Goal: Task Accomplishment & Management: Complete application form

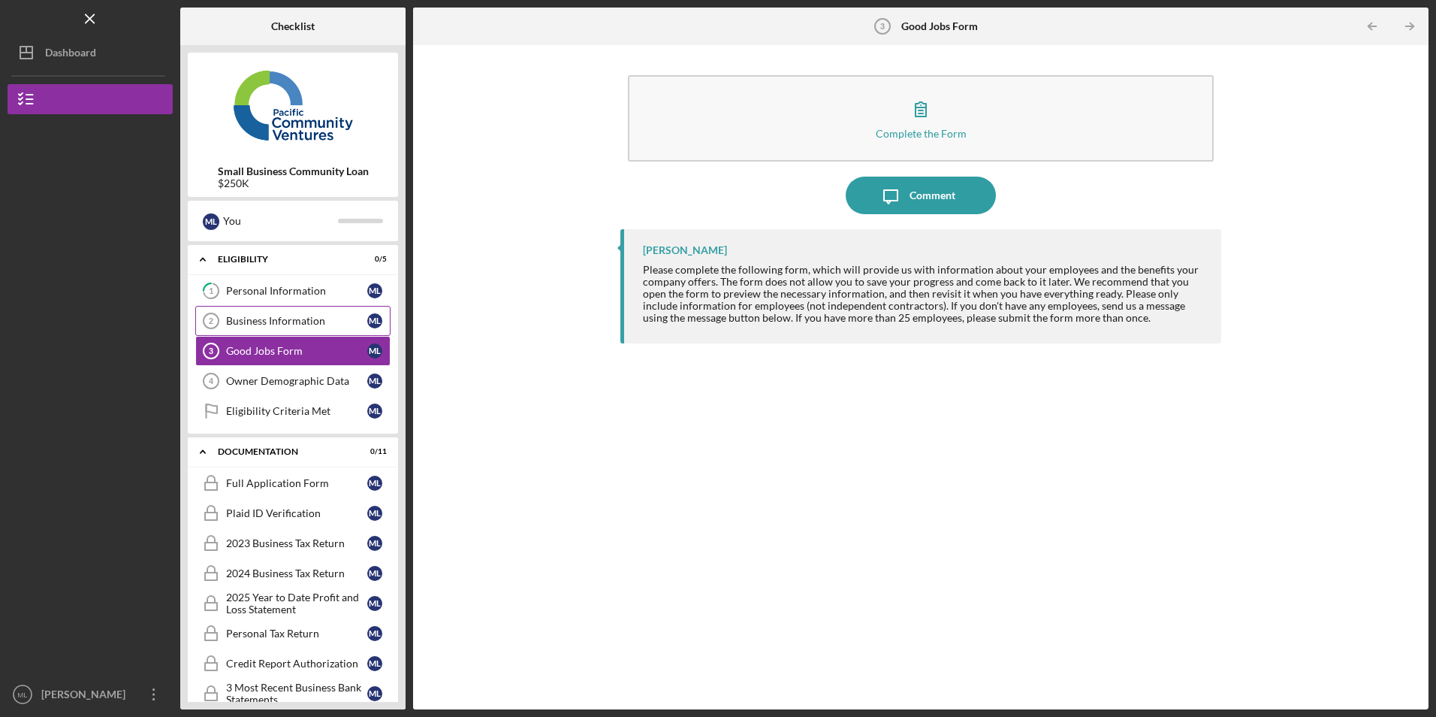
click at [257, 320] on div "Business Information" at bounding box center [296, 321] width 141 height 12
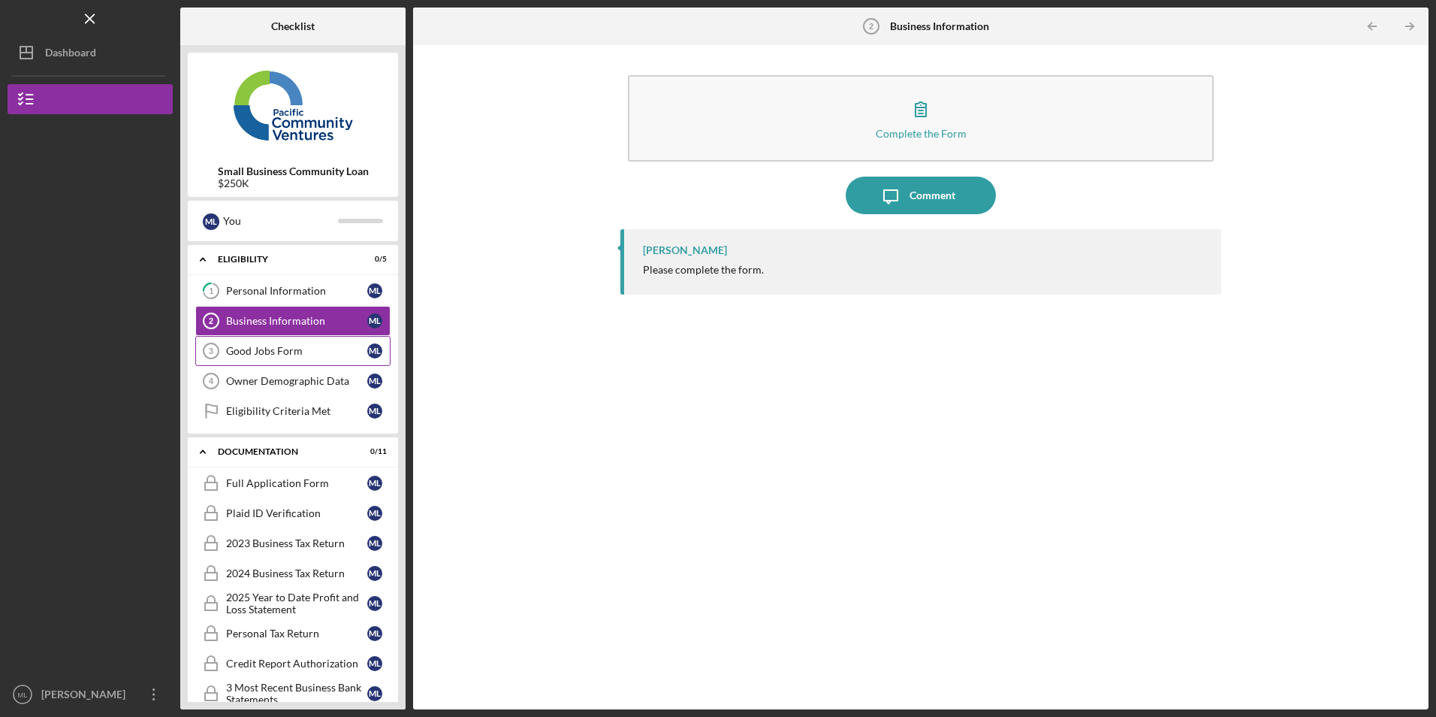
click at [242, 349] on div "Good Jobs Form" at bounding box center [296, 351] width 141 height 12
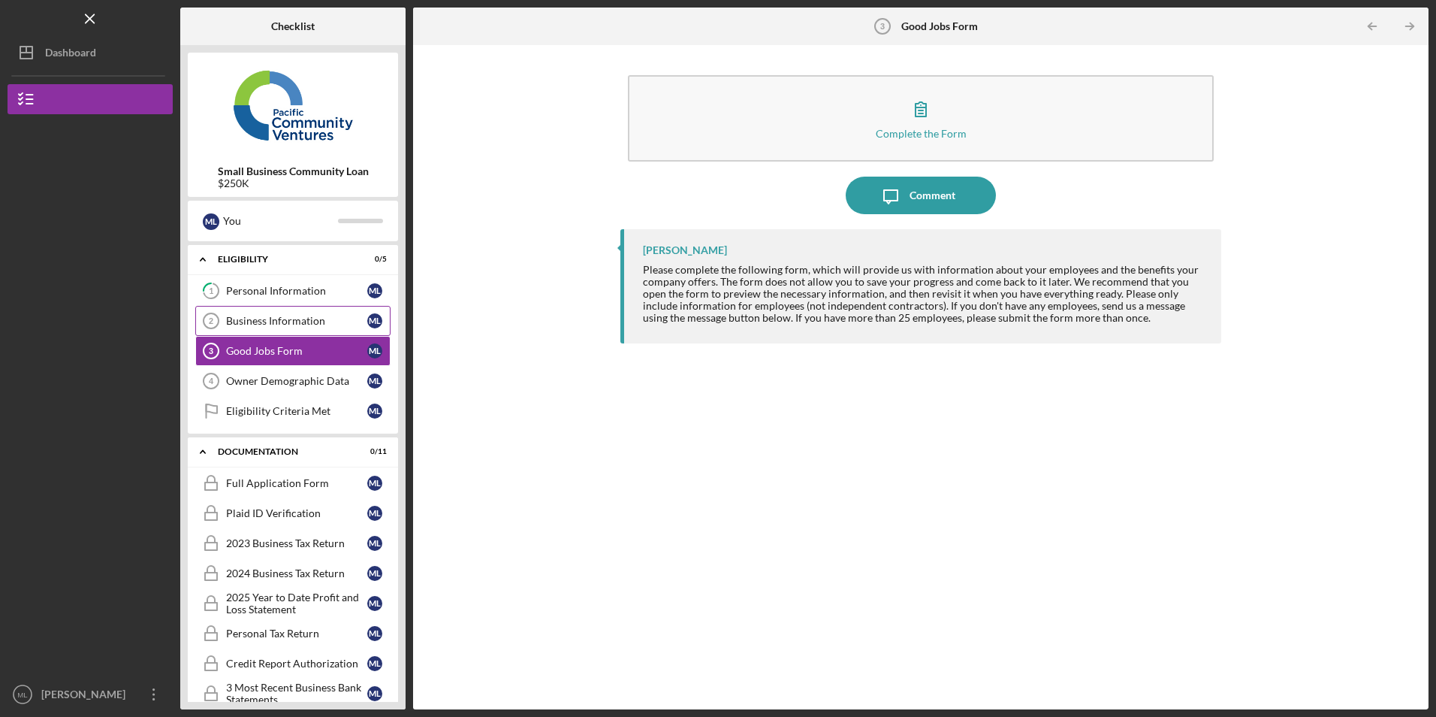
click at [290, 322] on div "Business Information" at bounding box center [296, 321] width 141 height 12
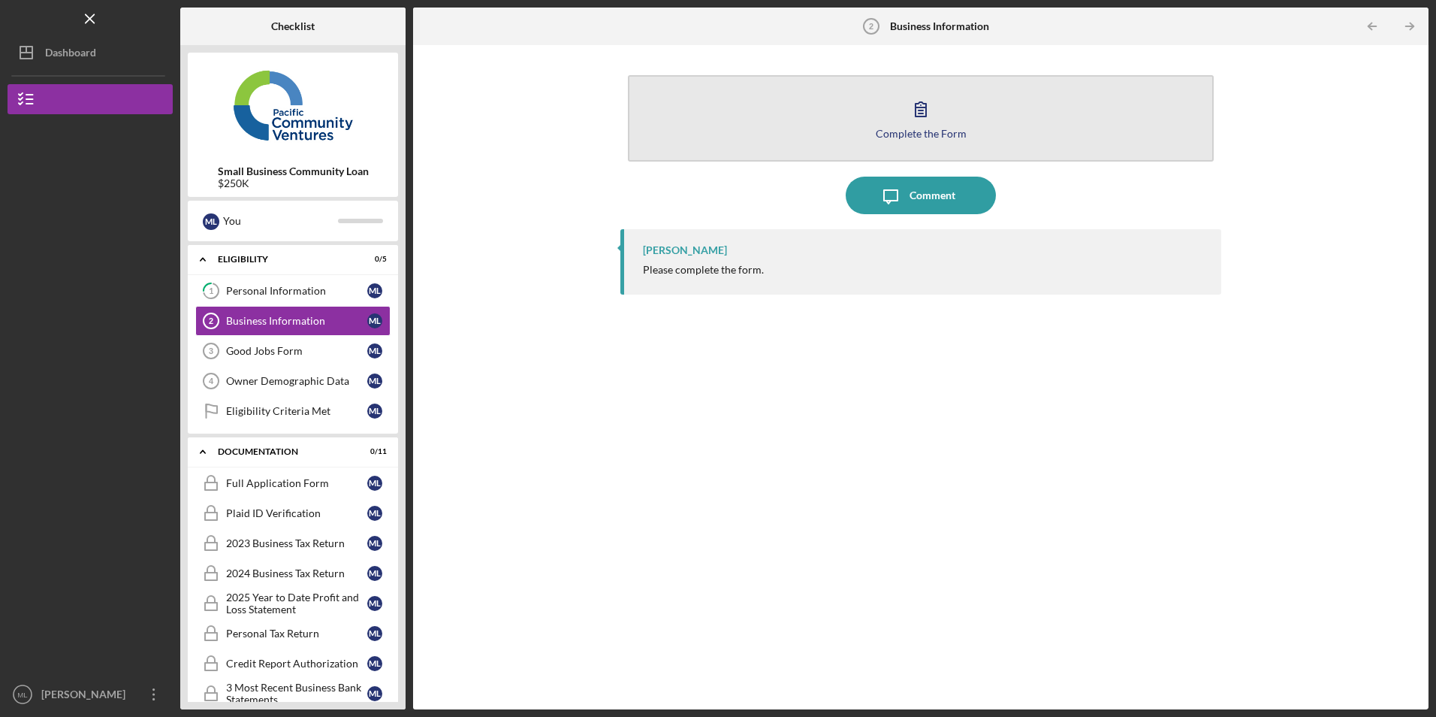
click at [793, 116] on button "Complete the Form Form" at bounding box center [920, 118] width 585 height 86
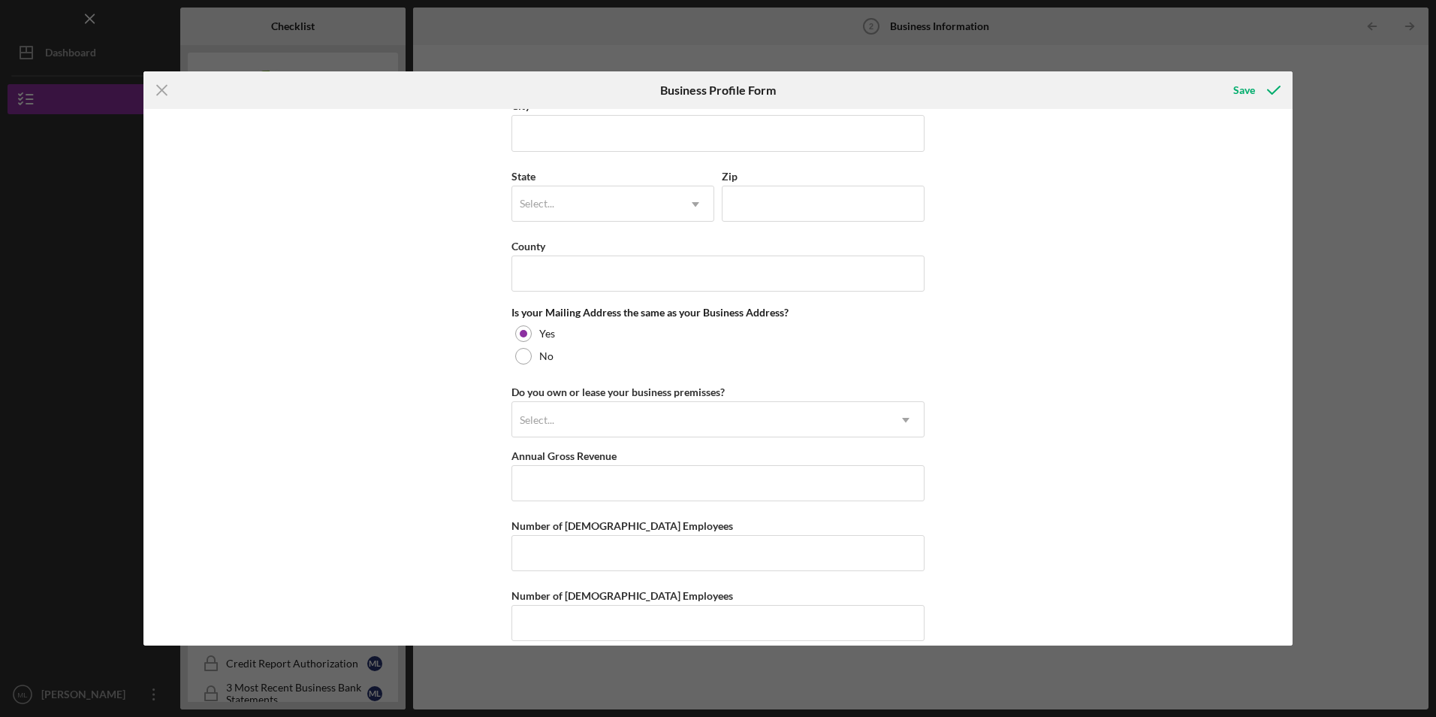
scroll to position [1000, 0]
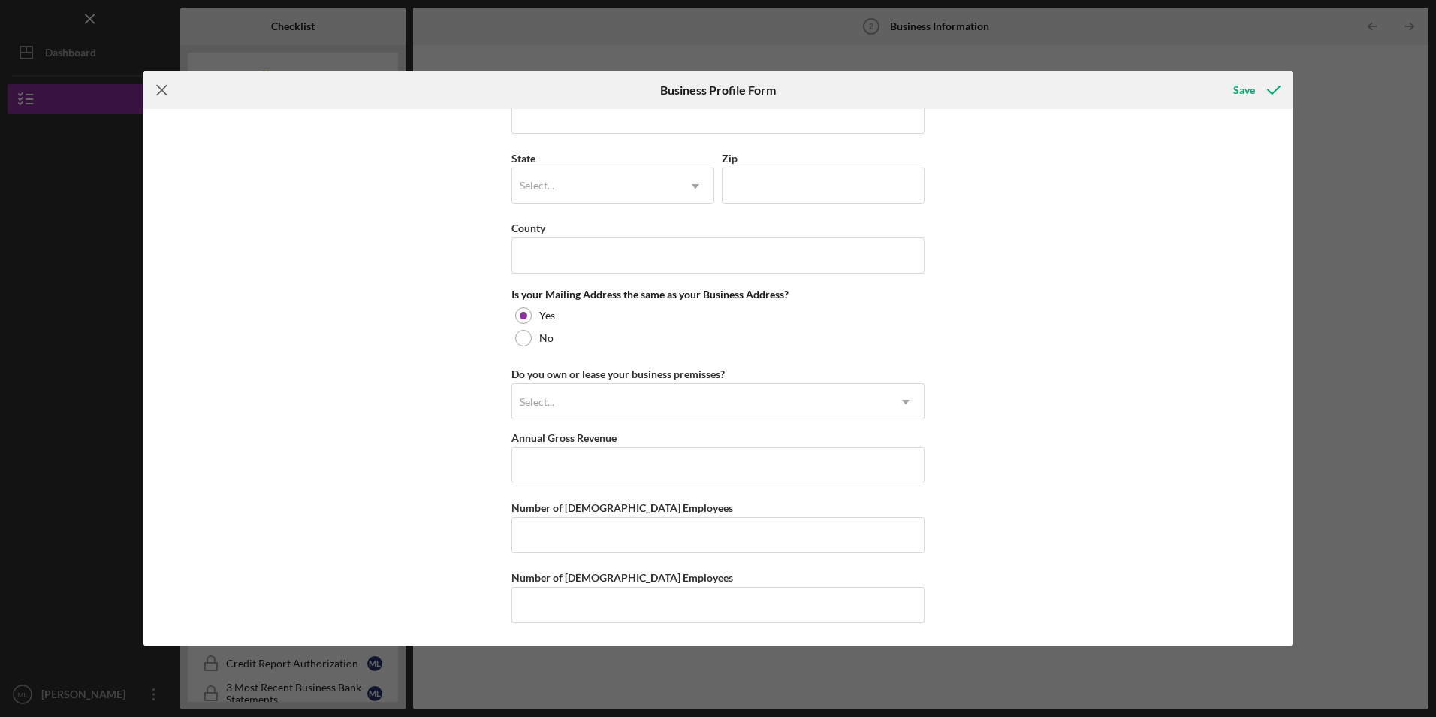
click at [162, 89] on icon "Icon/Menu Close" at bounding box center [162, 90] width 38 height 38
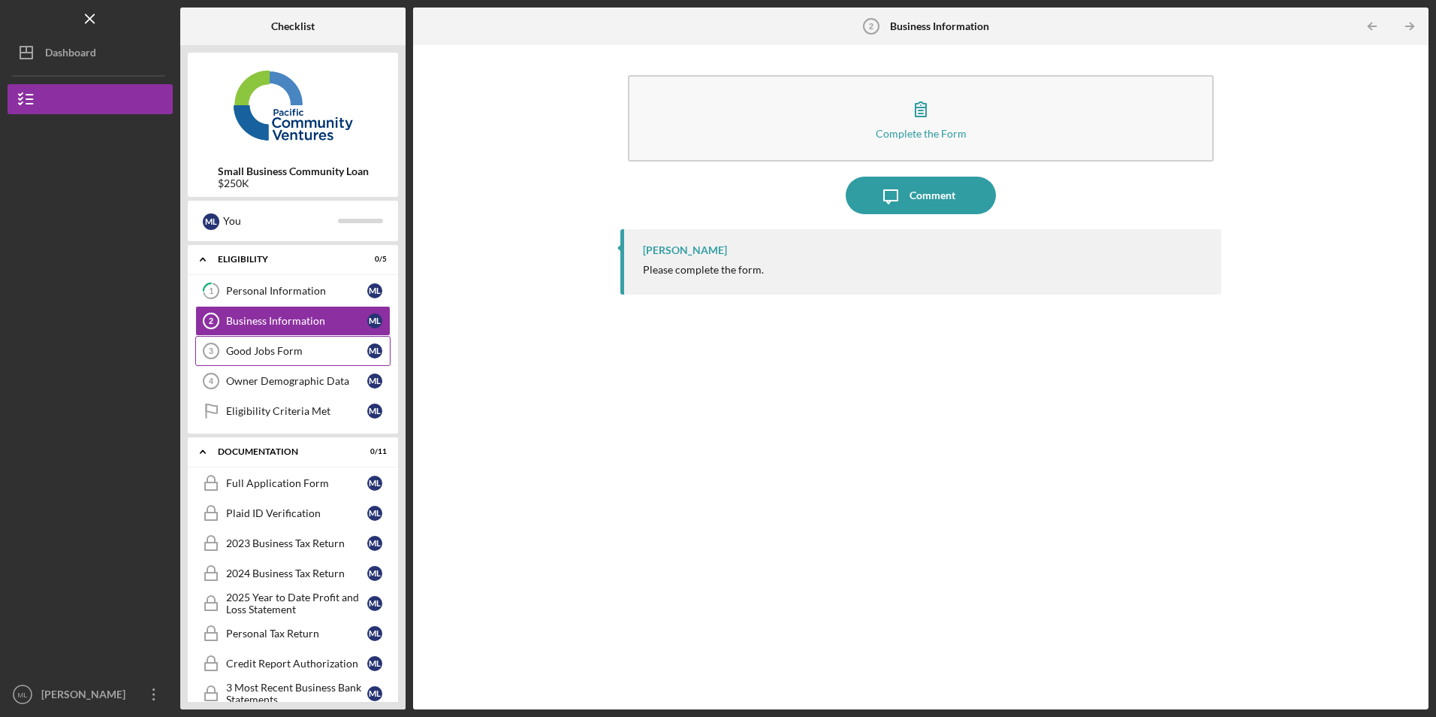
click at [277, 350] on div "Good Jobs Form" at bounding box center [296, 351] width 141 height 12
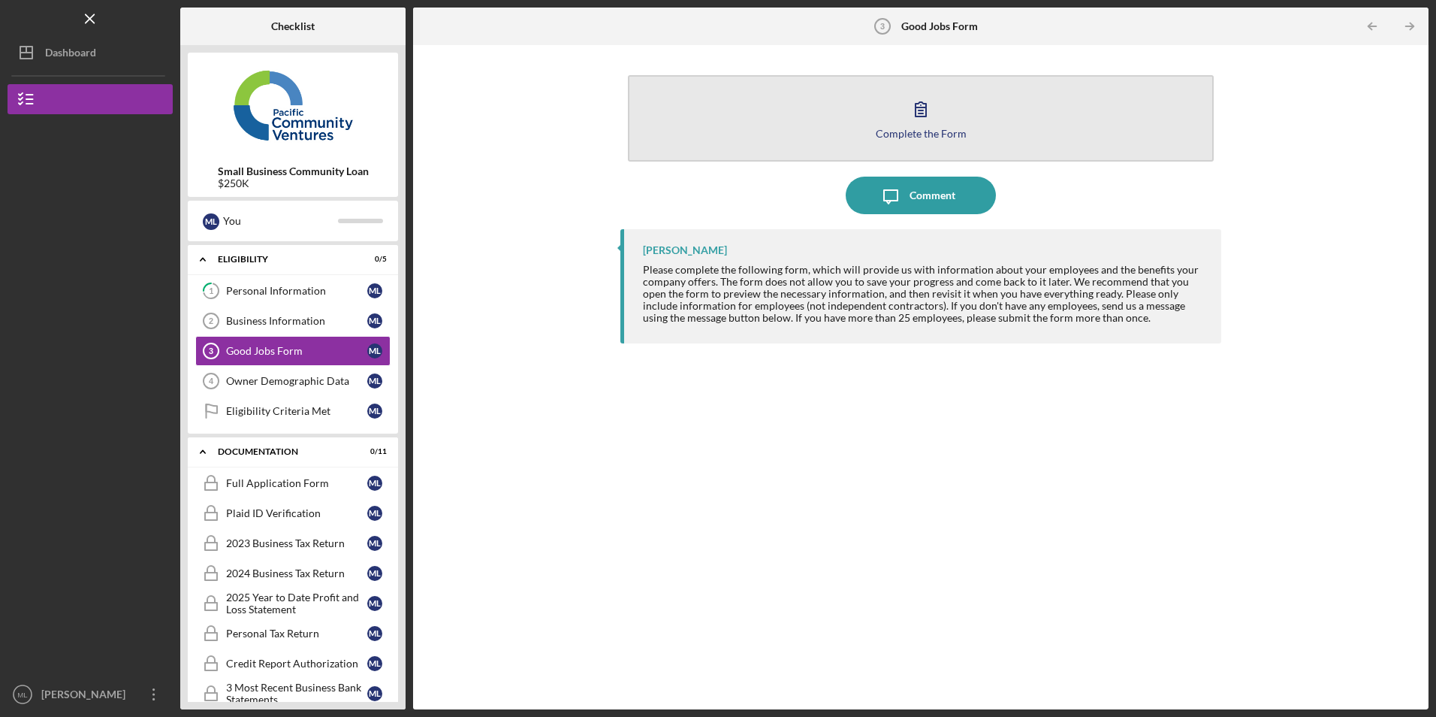
click at [837, 110] on button "Complete the Form Form" at bounding box center [920, 118] width 585 height 86
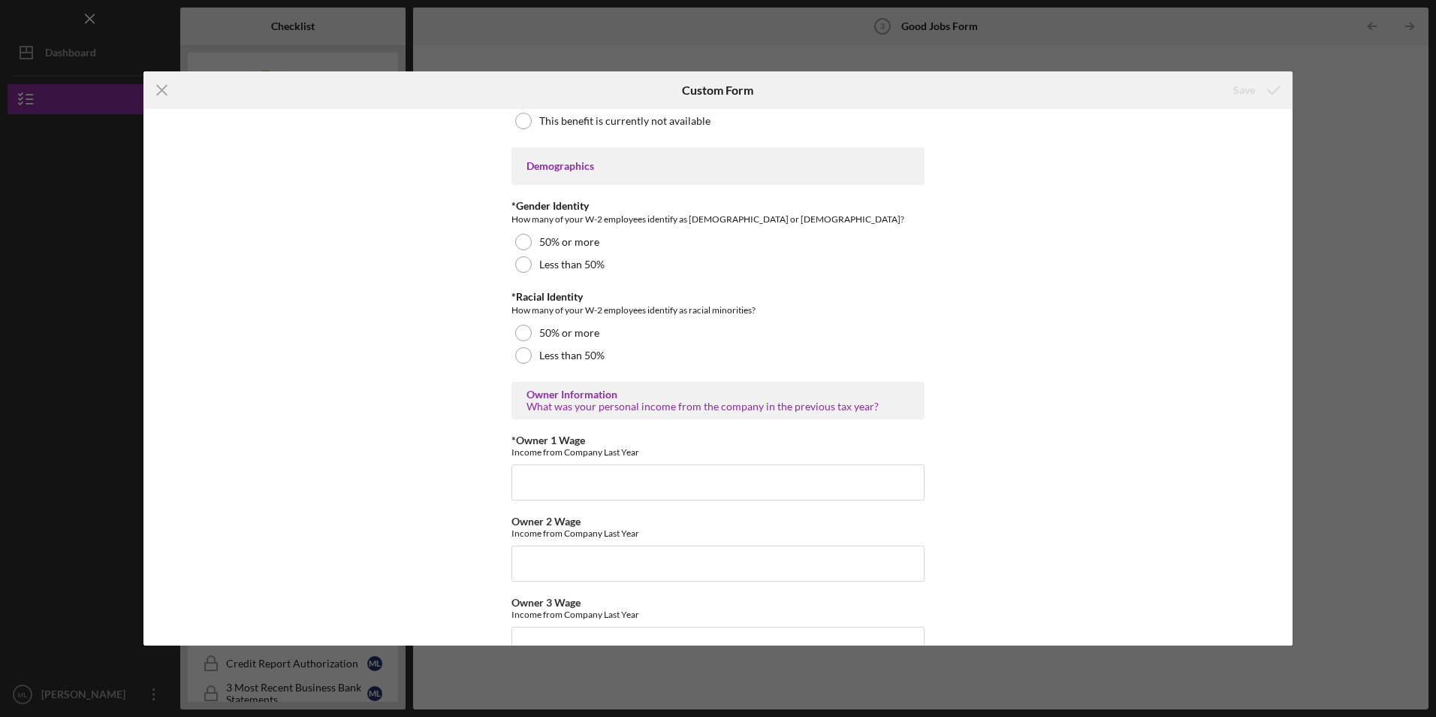
scroll to position [2104, 0]
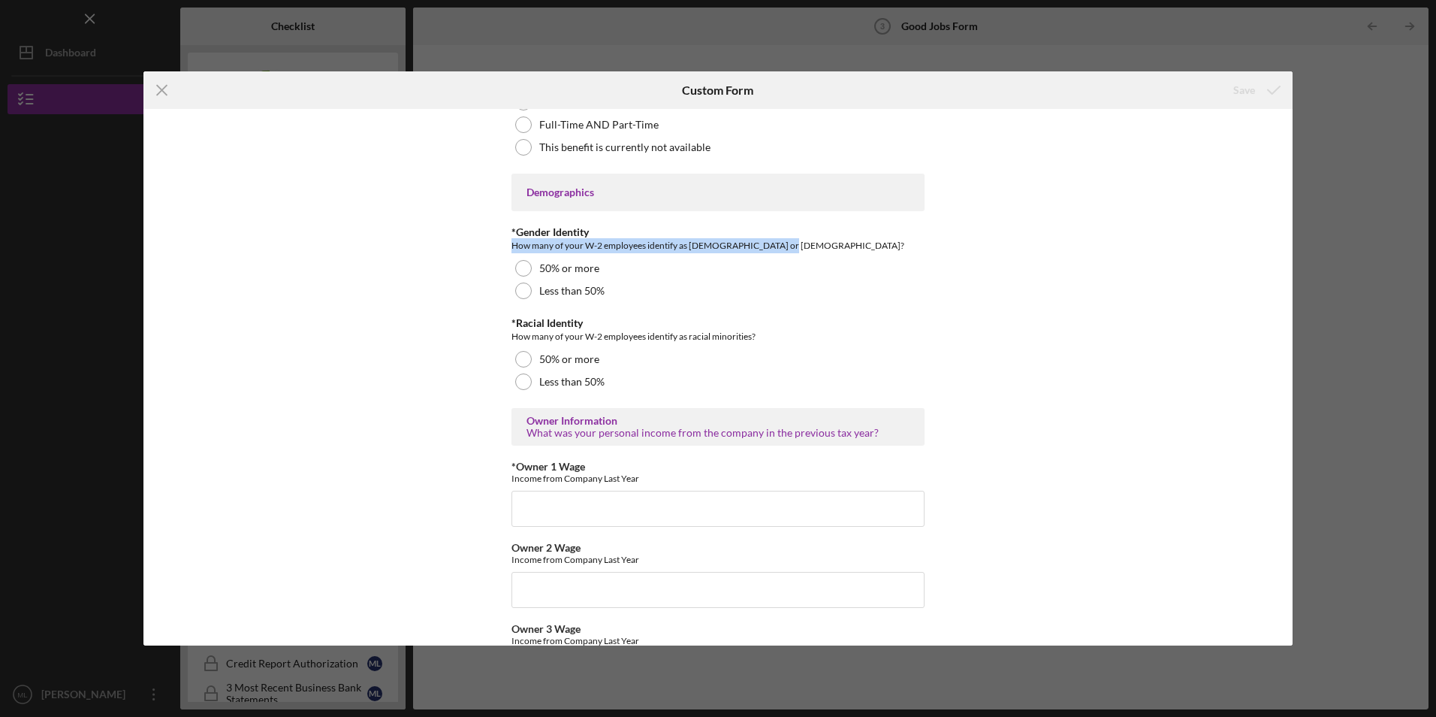
drag, startPoint x: 509, startPoint y: 243, endPoint x: 775, endPoint y: 248, distance: 265.3
click at [775, 248] on div "How many of your W-2 employees identify as [DEMOGRAPHIC_DATA] or [DEMOGRAPHIC_D…" at bounding box center [718, 245] width 413 height 15
copy div "How many of your W-2 employees identify as [DEMOGRAPHIC_DATA] or [DEMOGRAPHIC_D…"
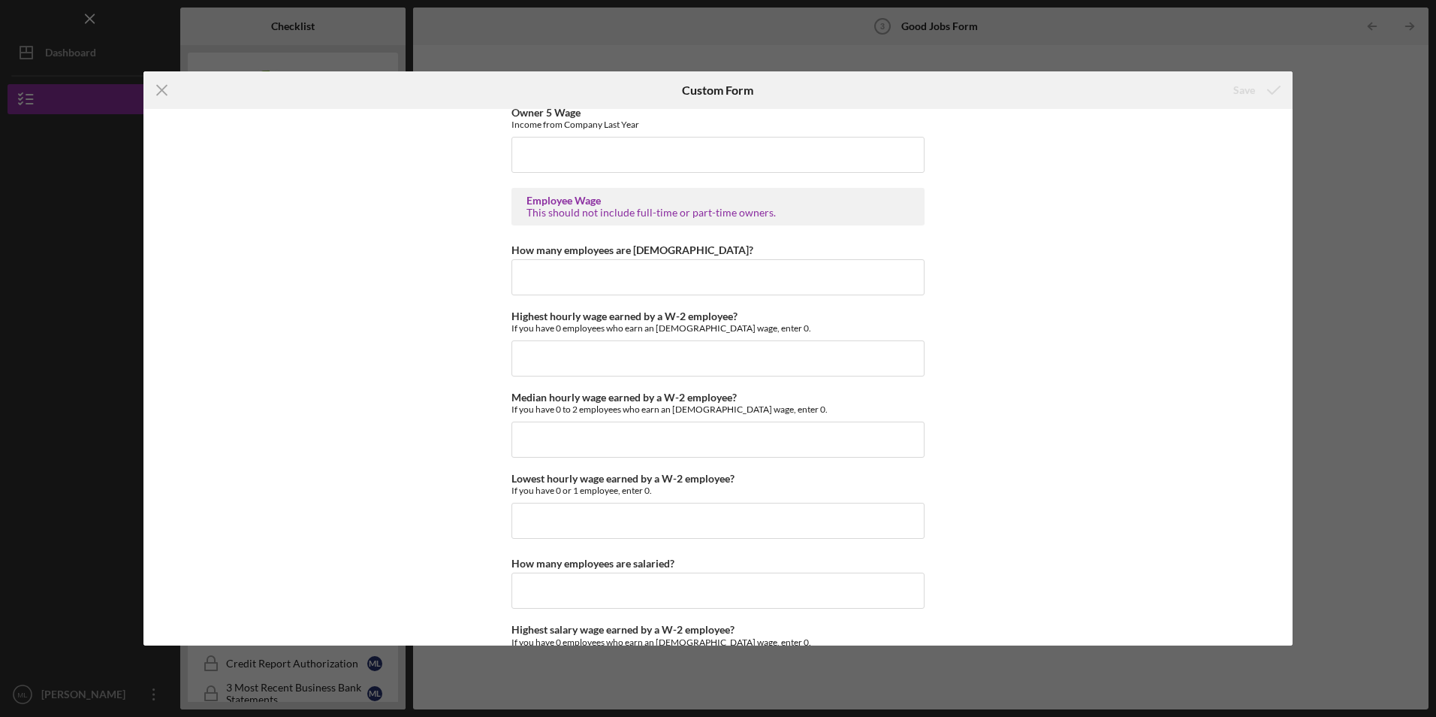
scroll to position [2855, 0]
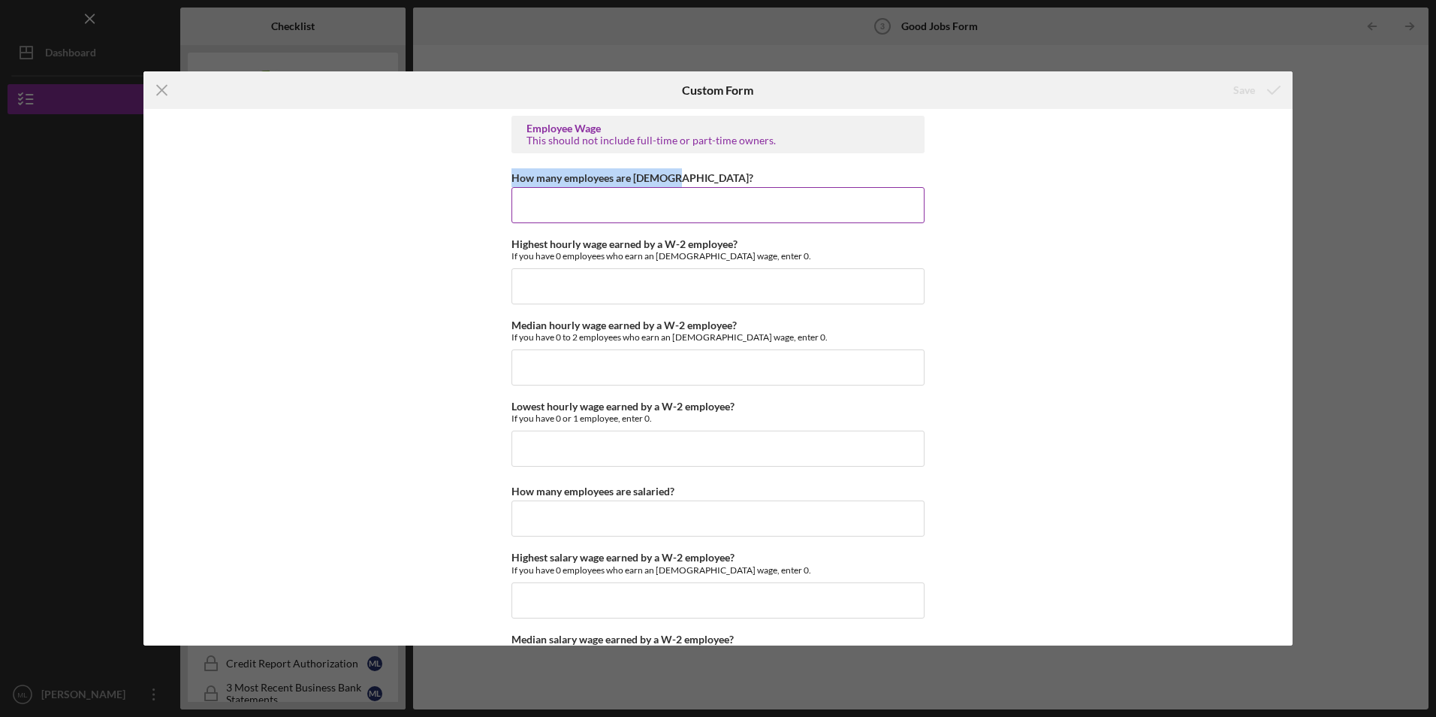
drag, startPoint x: 678, startPoint y: 176, endPoint x: 510, endPoint y: 178, distance: 168.3
click at [512, 178] on div "How many employees are [DEMOGRAPHIC_DATA]?" at bounding box center [718, 177] width 413 height 19
copy label "How many employees are [DEMOGRAPHIC_DATA]?"
click at [507, 244] on div "Good Jobs Form *Number of [DEMOGRAPHIC_DATA] Owner Employment Please input all …" at bounding box center [717, 377] width 1149 height 536
drag, startPoint x: 509, startPoint y: 240, endPoint x: 740, endPoint y: 243, distance: 230.7
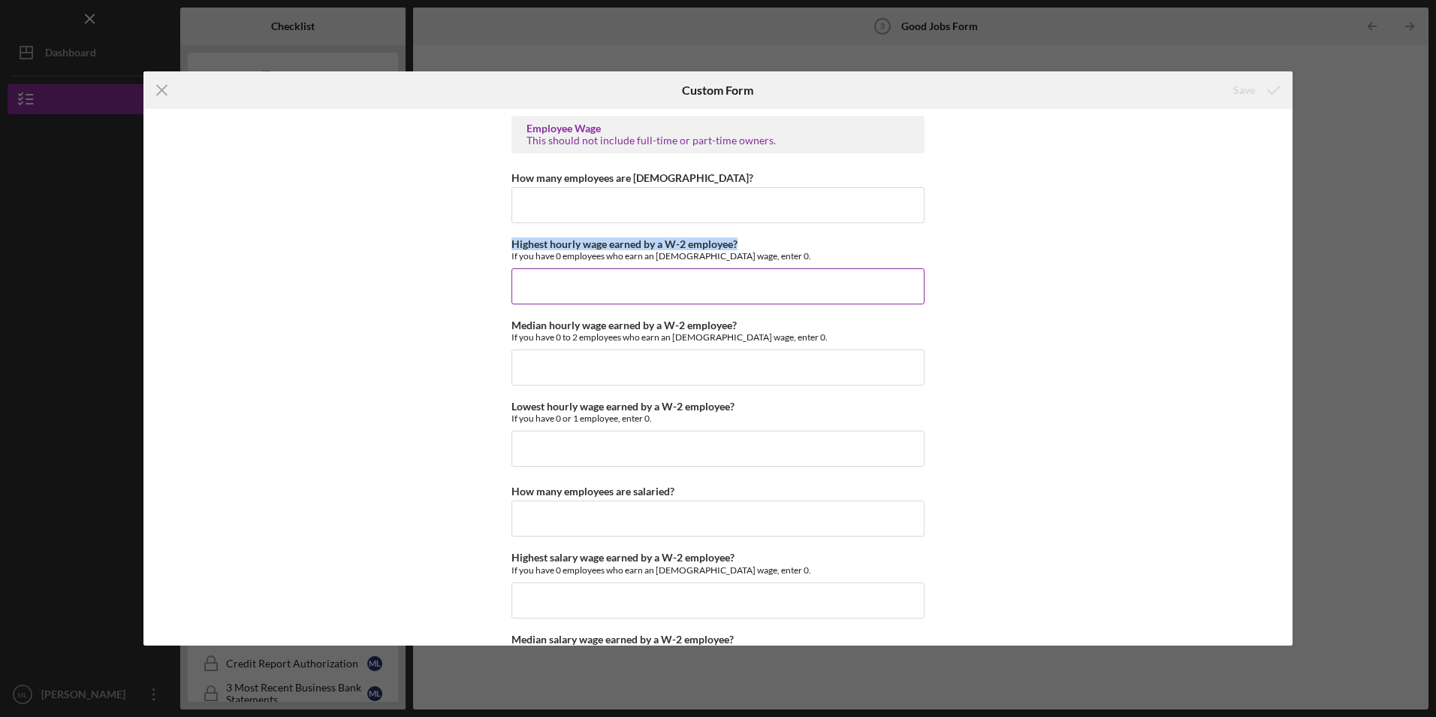
click at [740, 243] on div "Highest hourly wage earned by a W-2 employee? If you have 0 employees who earn …" at bounding box center [718, 249] width 413 height 23
copy label "Highest hourly wage earned by a W-2 employee?"
drag, startPoint x: 514, startPoint y: 325, endPoint x: 745, endPoint y: 322, distance: 231.4
click at [745, 322] on div "Good Jobs Form *Number of [DEMOGRAPHIC_DATA] Owner Employment Please input all …" at bounding box center [717, 377] width 1149 height 536
copy label "Median hourly wage earned by a W-2 employee?"
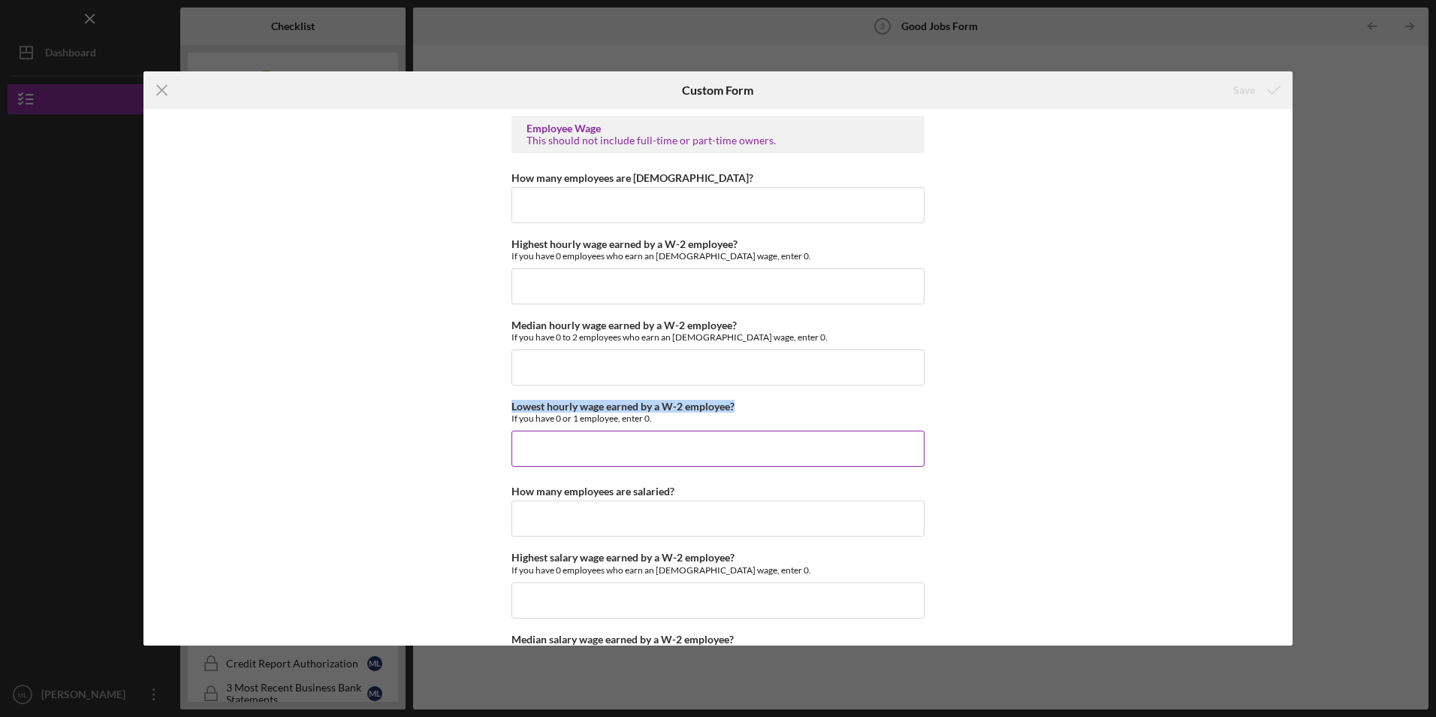
drag, startPoint x: 511, startPoint y: 405, endPoint x: 739, endPoint y: 409, distance: 227.7
click at [739, 409] on div "Lowest hourly wage earned by a W-2 employee? If you have 0 or 1 employee, enter…" at bounding box center [718, 411] width 413 height 23
copy label "Lowest hourly wage earned by a W-2 employee?"
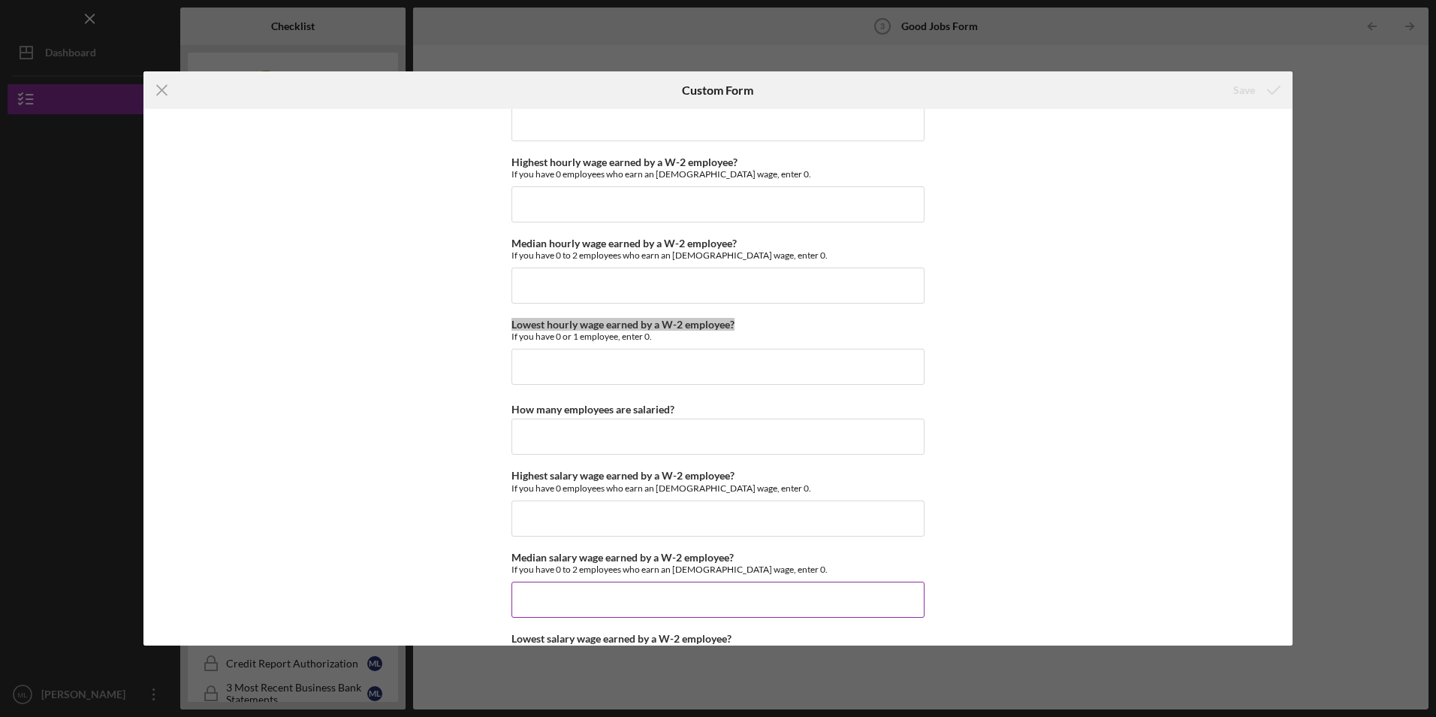
scroll to position [3080, 0]
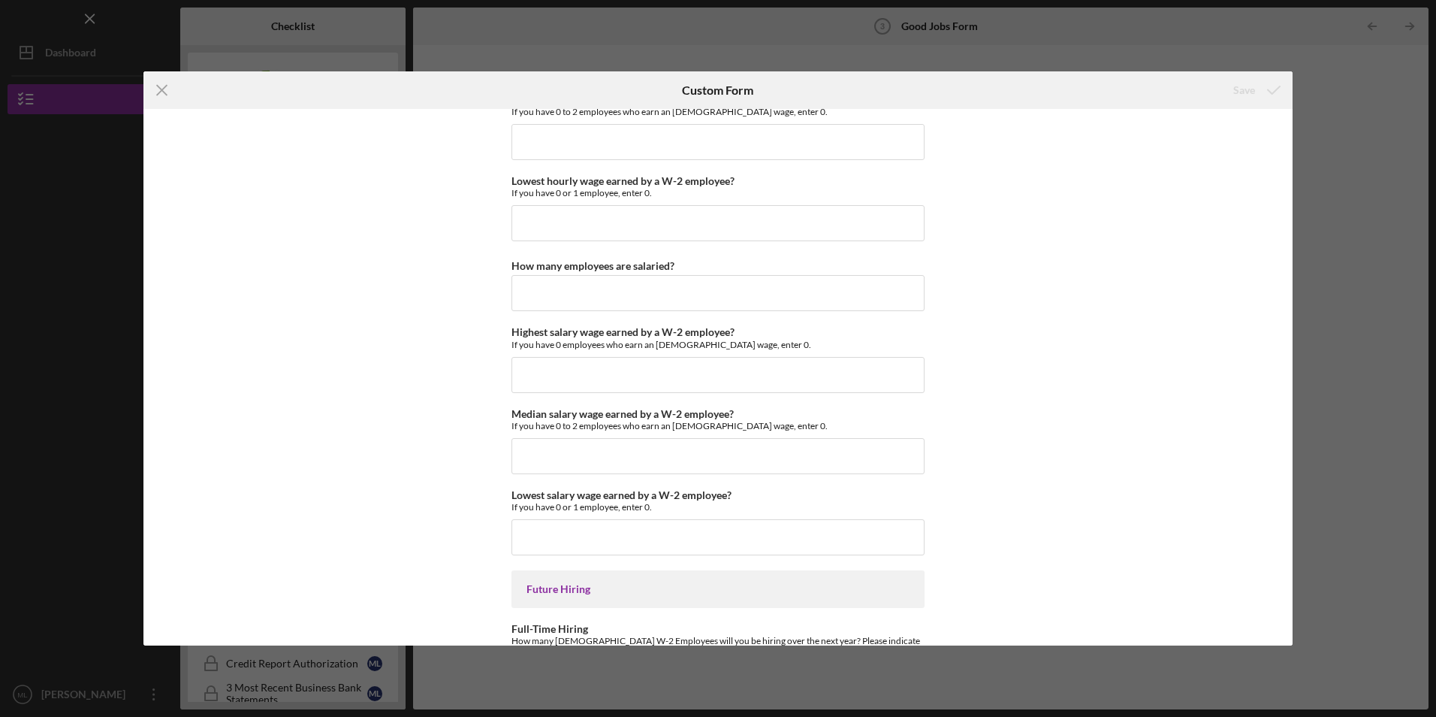
click at [500, 269] on div "Good Jobs Form *Number of [DEMOGRAPHIC_DATA] Owner Employment Please input all …" at bounding box center [717, 377] width 1149 height 536
drag, startPoint x: 508, startPoint y: 263, endPoint x: 688, endPoint y: 270, distance: 180.5
click at [688, 270] on div "Good Jobs Form *Number of [DEMOGRAPHIC_DATA] Owner Employment Please input all …" at bounding box center [717, 377] width 1149 height 536
click at [487, 405] on div "Good Jobs Form *Number of [DEMOGRAPHIC_DATA] Owner Employment Please input all …" at bounding box center [717, 377] width 1149 height 536
drag, startPoint x: 510, startPoint y: 264, endPoint x: 697, endPoint y: 250, distance: 187.6
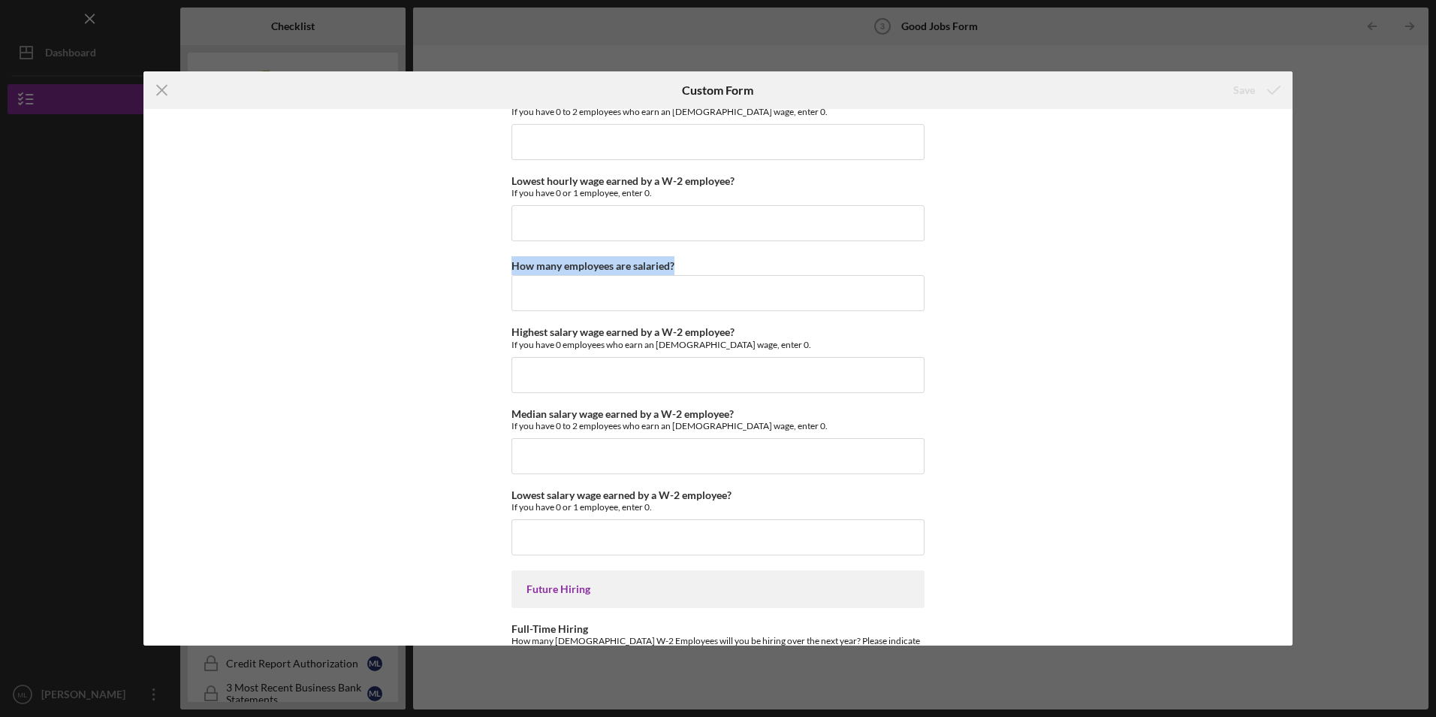
copy label "How many employees are salaried?"
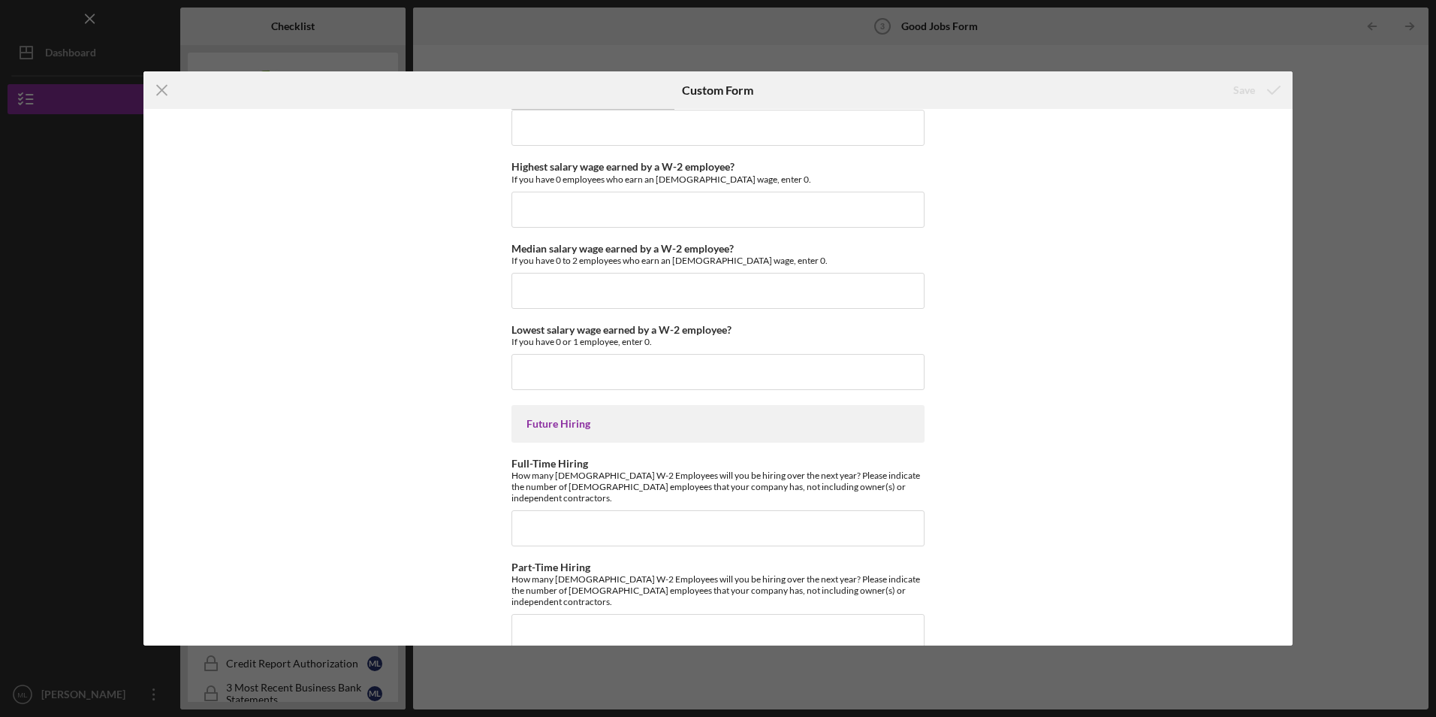
scroll to position [3250, 0]
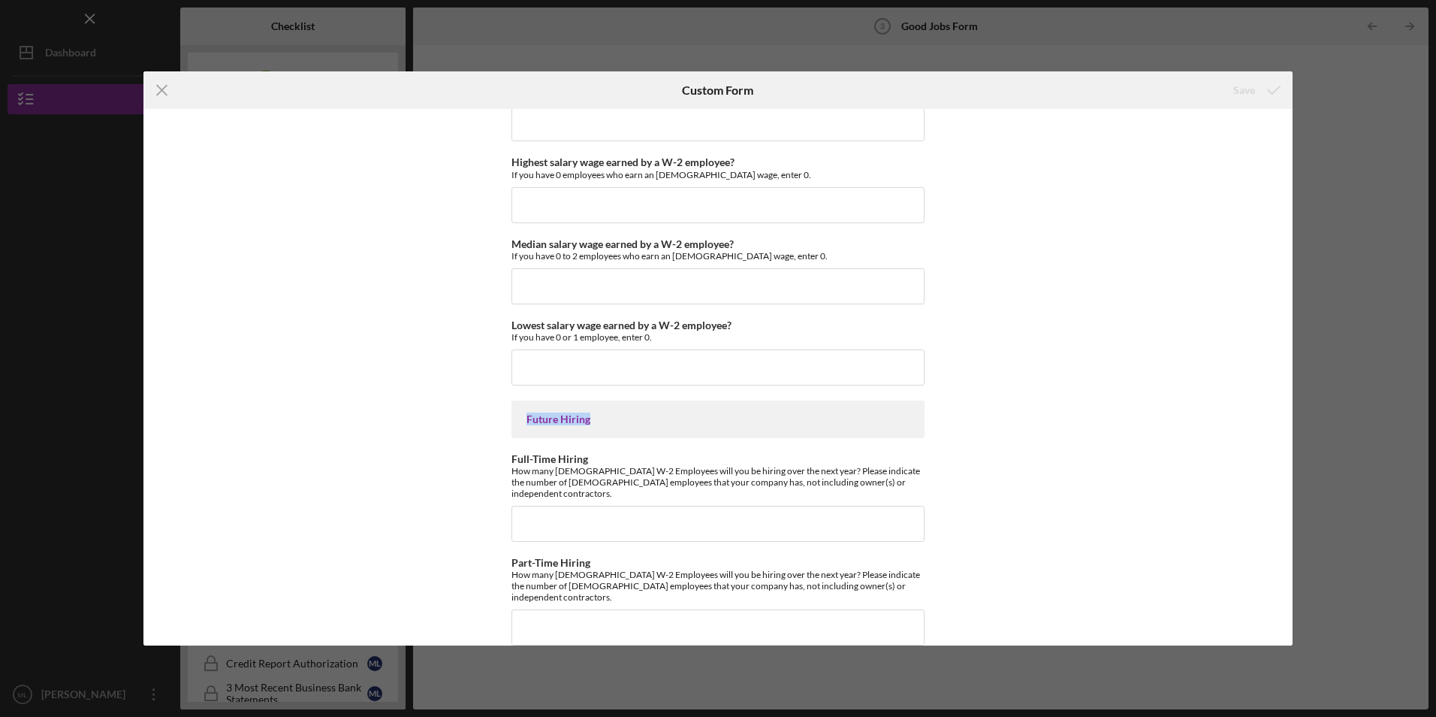
drag, startPoint x: 521, startPoint y: 418, endPoint x: 609, endPoint y: 415, distance: 87.9
click at [609, 415] on div "Future Hiring" at bounding box center [718, 419] width 413 height 38
copy div "Future Hiring"
drag, startPoint x: 512, startPoint y: 460, endPoint x: 539, endPoint y: 462, distance: 27.1
click at [539, 462] on label "Full-Time Hiring" at bounding box center [550, 458] width 77 height 13
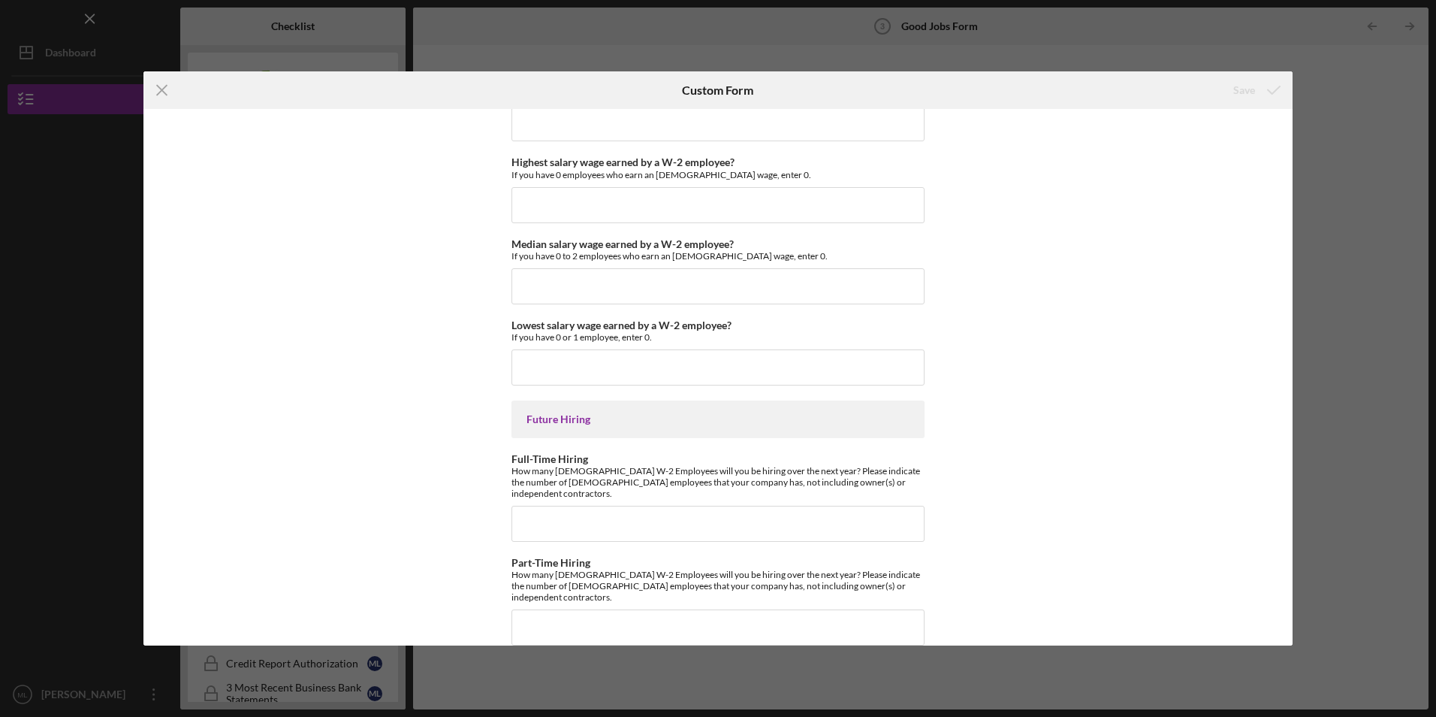
drag, startPoint x: 539, startPoint y: 462, endPoint x: 504, endPoint y: 470, distance: 35.5
click at [495, 470] on div "Good Jobs Form *Number of [DEMOGRAPHIC_DATA] Owner Employment Please input all …" at bounding box center [717, 377] width 1149 height 536
drag, startPoint x: 518, startPoint y: 470, endPoint x: 796, endPoint y: 470, distance: 277.2
click at [796, 470] on div "Good Jobs Form *Number of [DEMOGRAPHIC_DATA] Owner Employment Please input all …" at bounding box center [717, 377] width 1149 height 536
copy div "How many [DEMOGRAPHIC_DATA] W-2 Employees will you be hiring over the next year?"
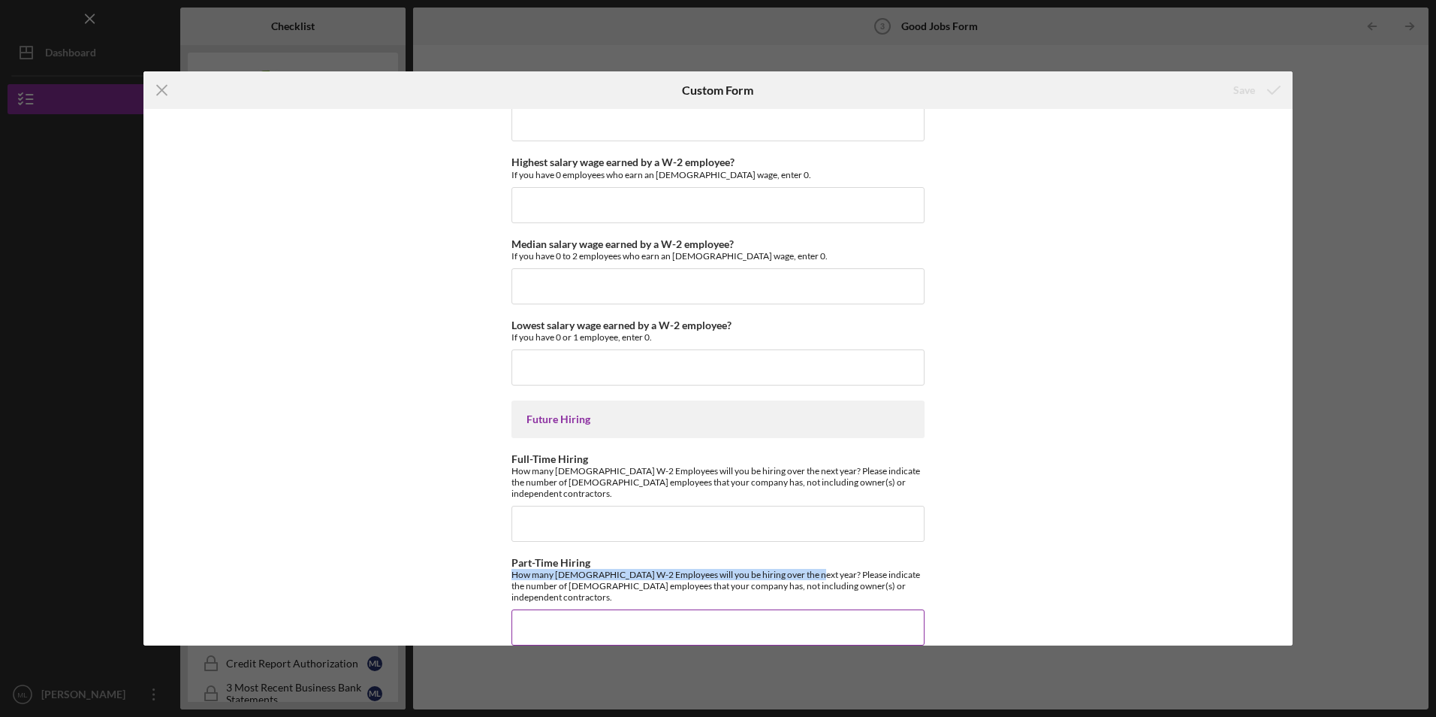
drag, startPoint x: 506, startPoint y: 560, endPoint x: 799, endPoint y: 563, distance: 293.0
click at [799, 563] on div "Good Jobs Form *Number of [DEMOGRAPHIC_DATA] Owner Employment Please input all …" at bounding box center [717, 377] width 1149 height 536
copy div "How many [DEMOGRAPHIC_DATA] W-2 Employees will you be hiring over the next year?"
click at [176, 86] on icon "Icon/Menu Close" at bounding box center [162, 90] width 38 height 38
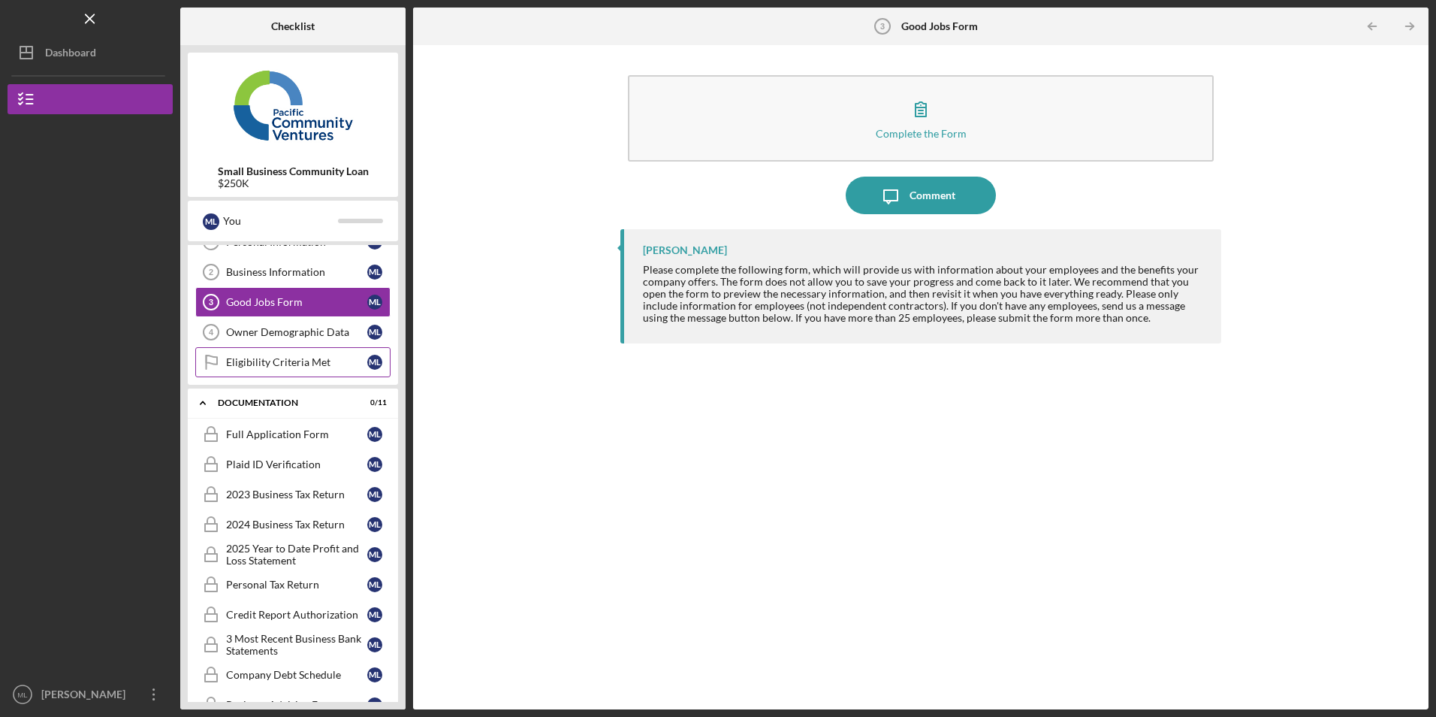
scroll to position [75, 0]
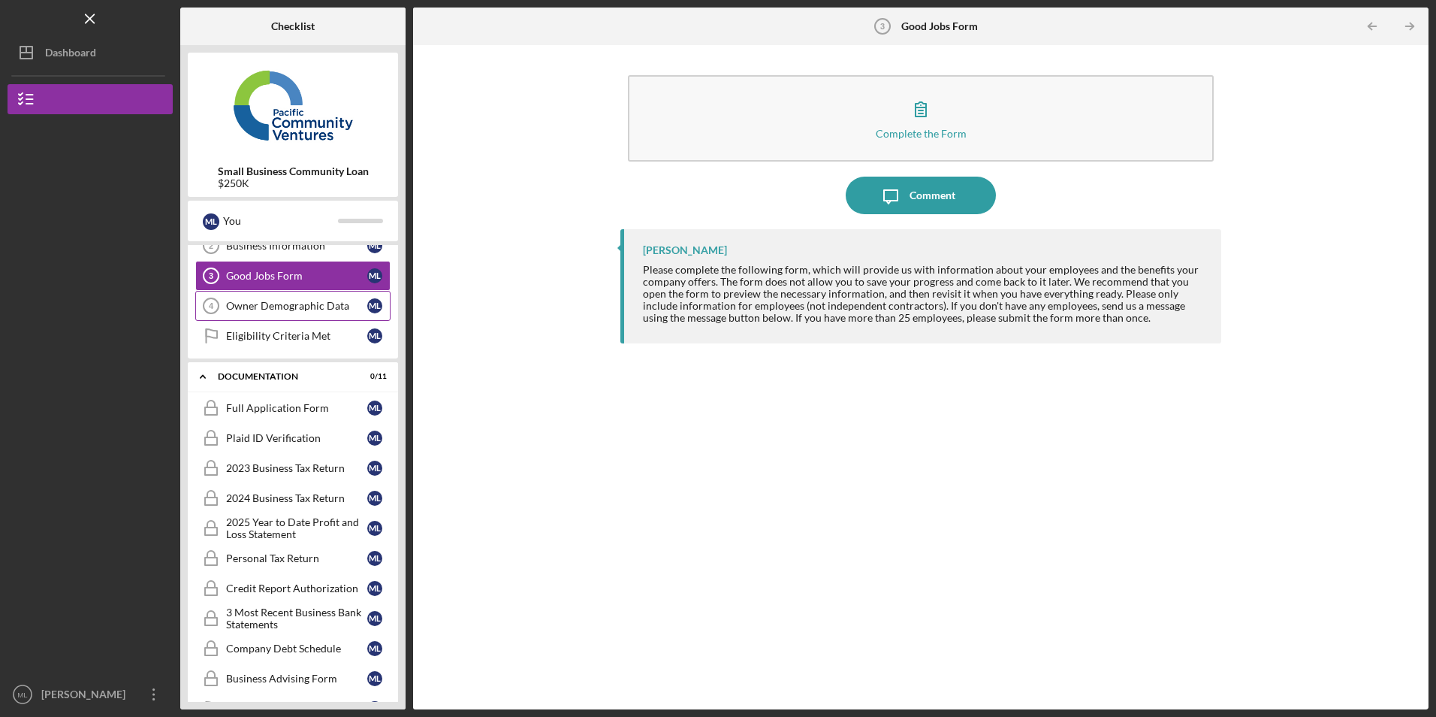
click at [279, 296] on link "Owner Demographic Data 4 Owner Demographic Data M L" at bounding box center [292, 306] width 195 height 30
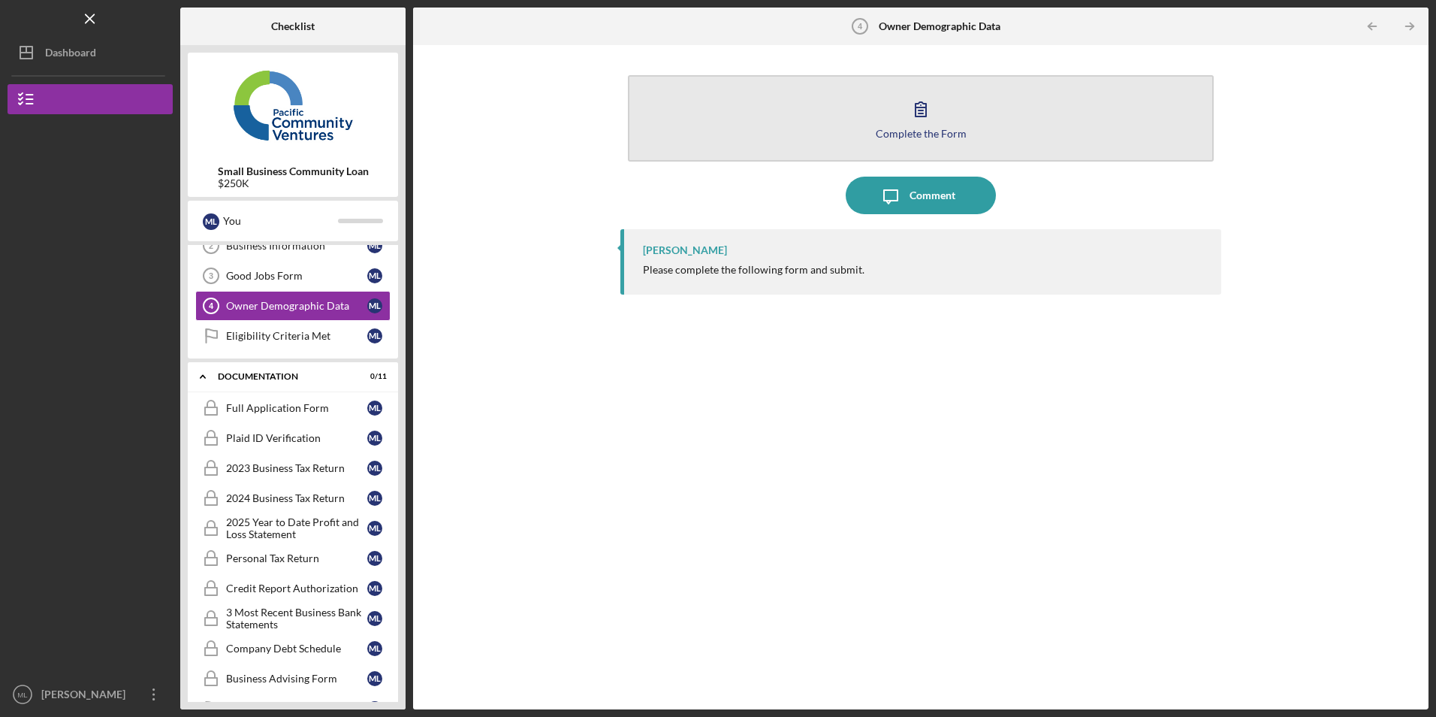
click at [728, 136] on button "Complete the Form Form" at bounding box center [920, 118] width 585 height 86
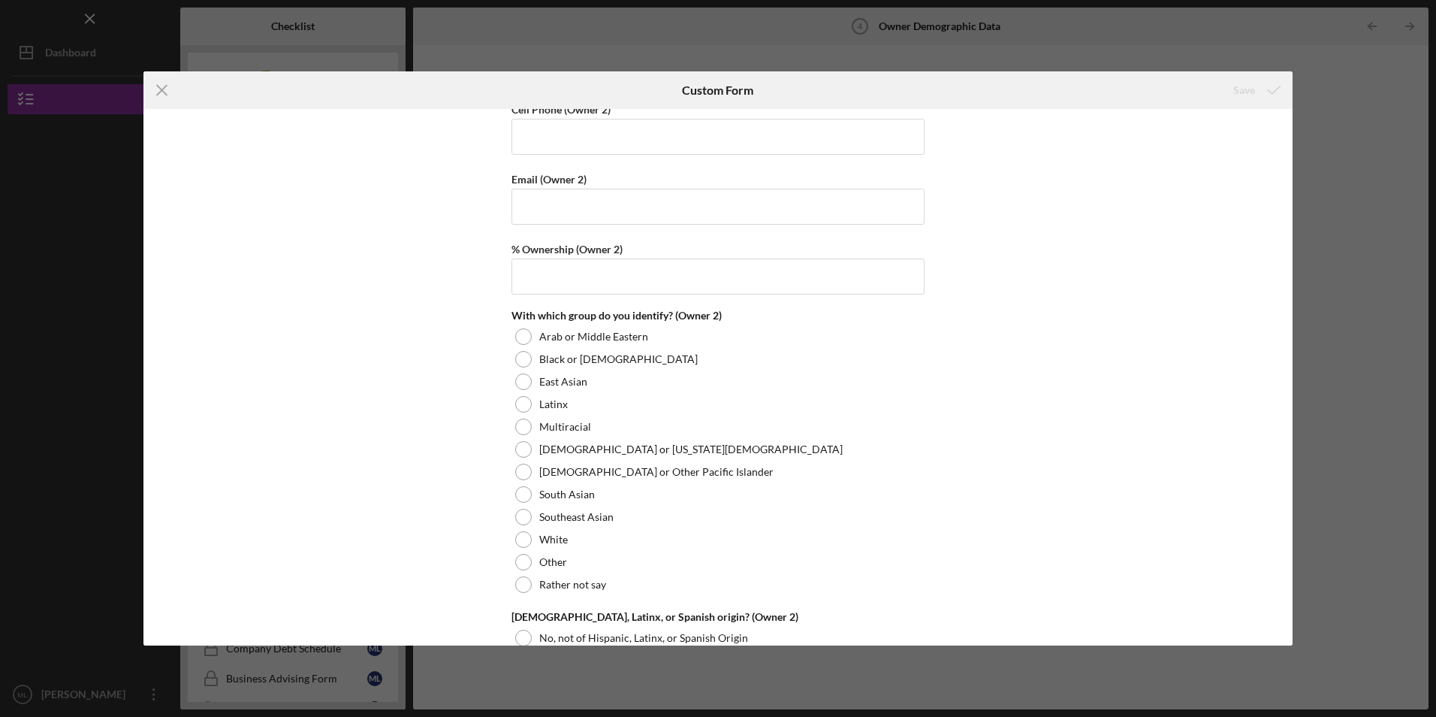
scroll to position [2028, 0]
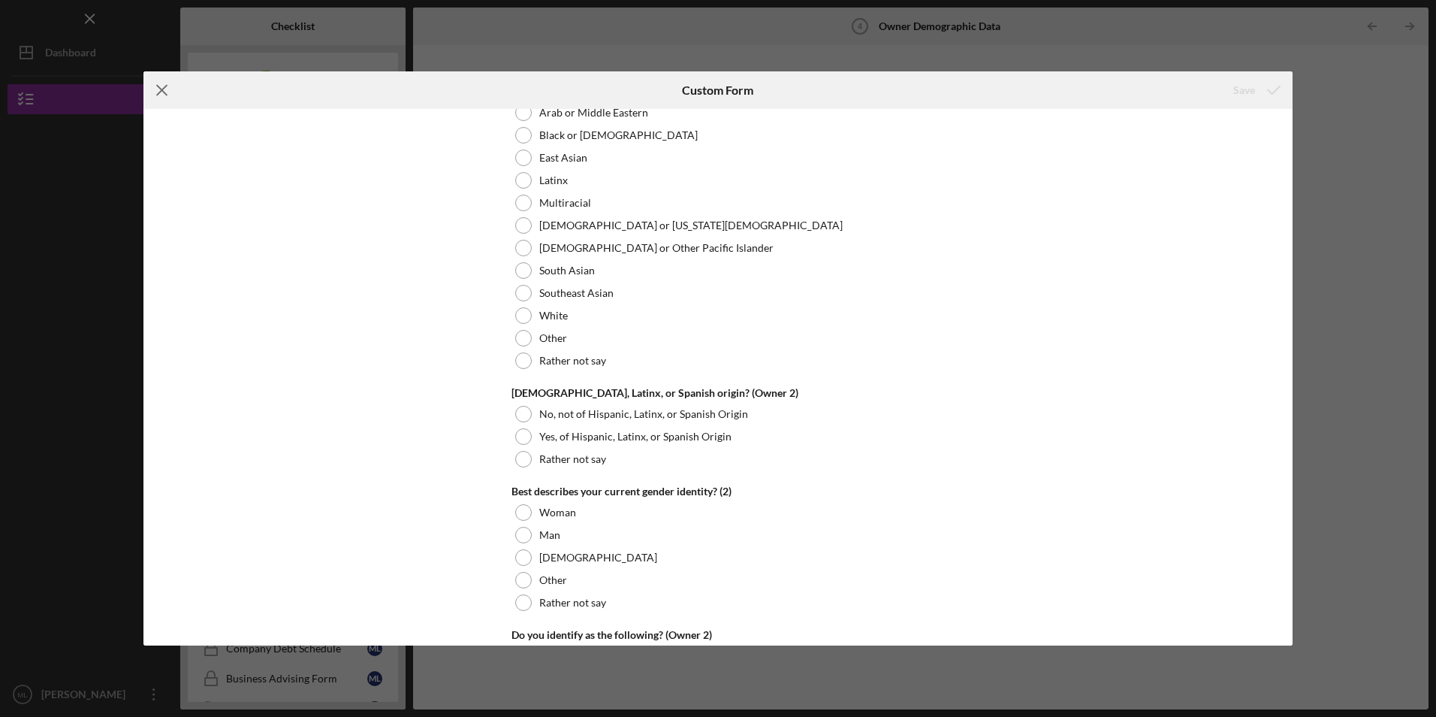
click at [160, 93] on line at bounding box center [162, 91] width 10 height 10
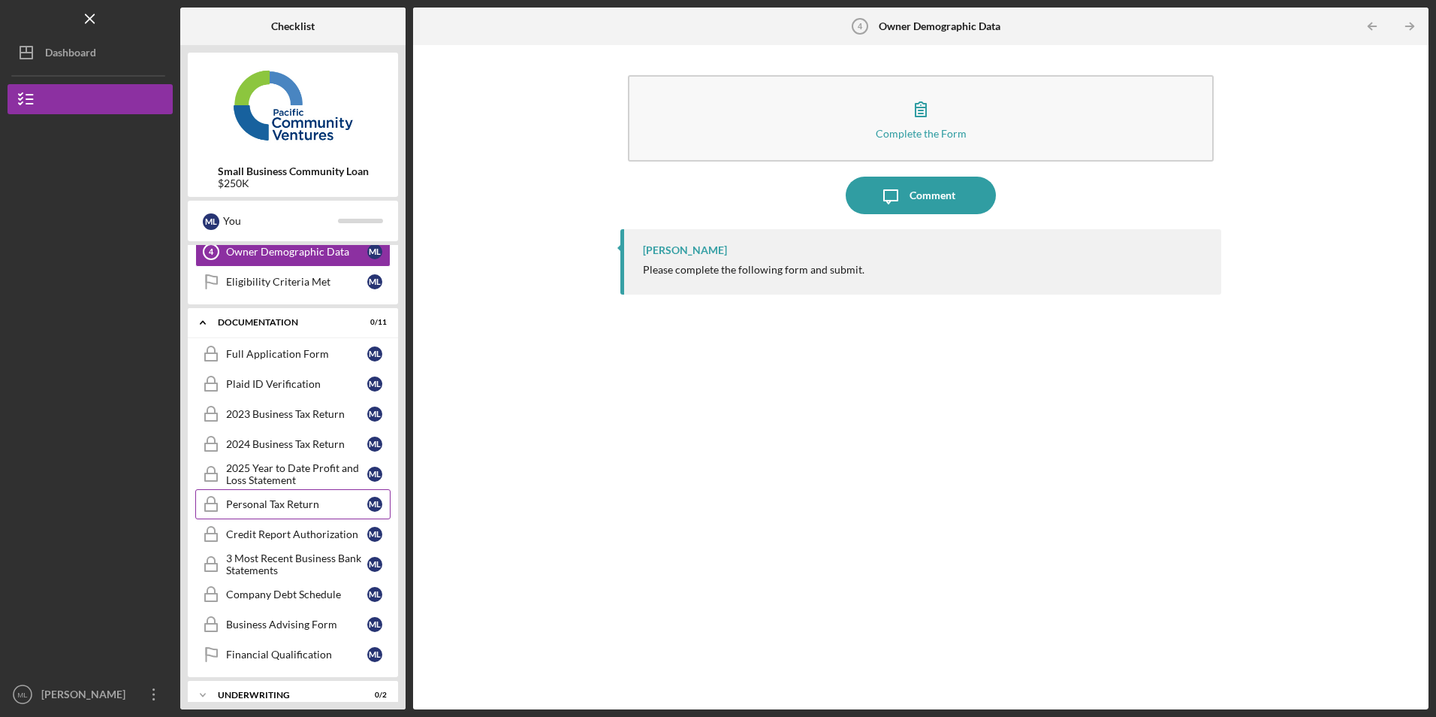
scroll to position [180, 0]
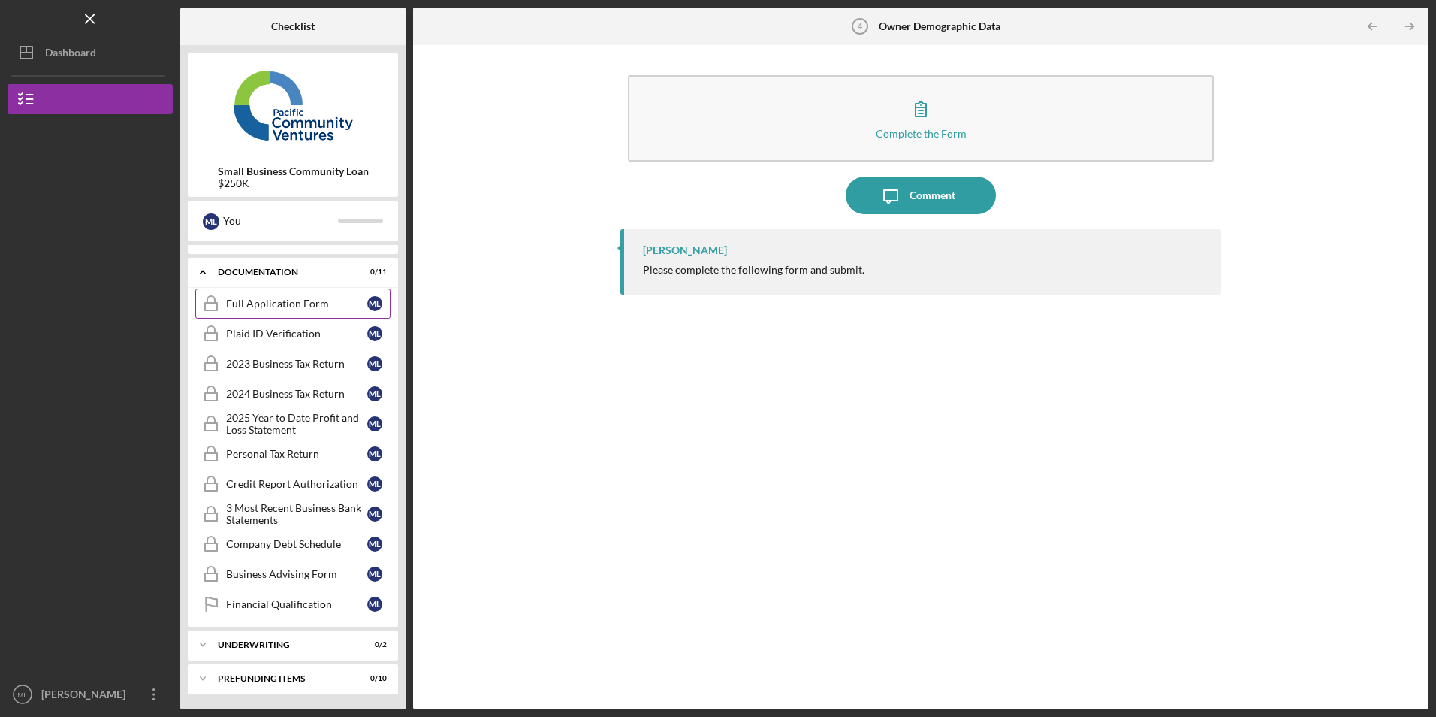
click at [292, 292] on link "Full Application Form Full Application Form M L" at bounding box center [292, 303] width 195 height 30
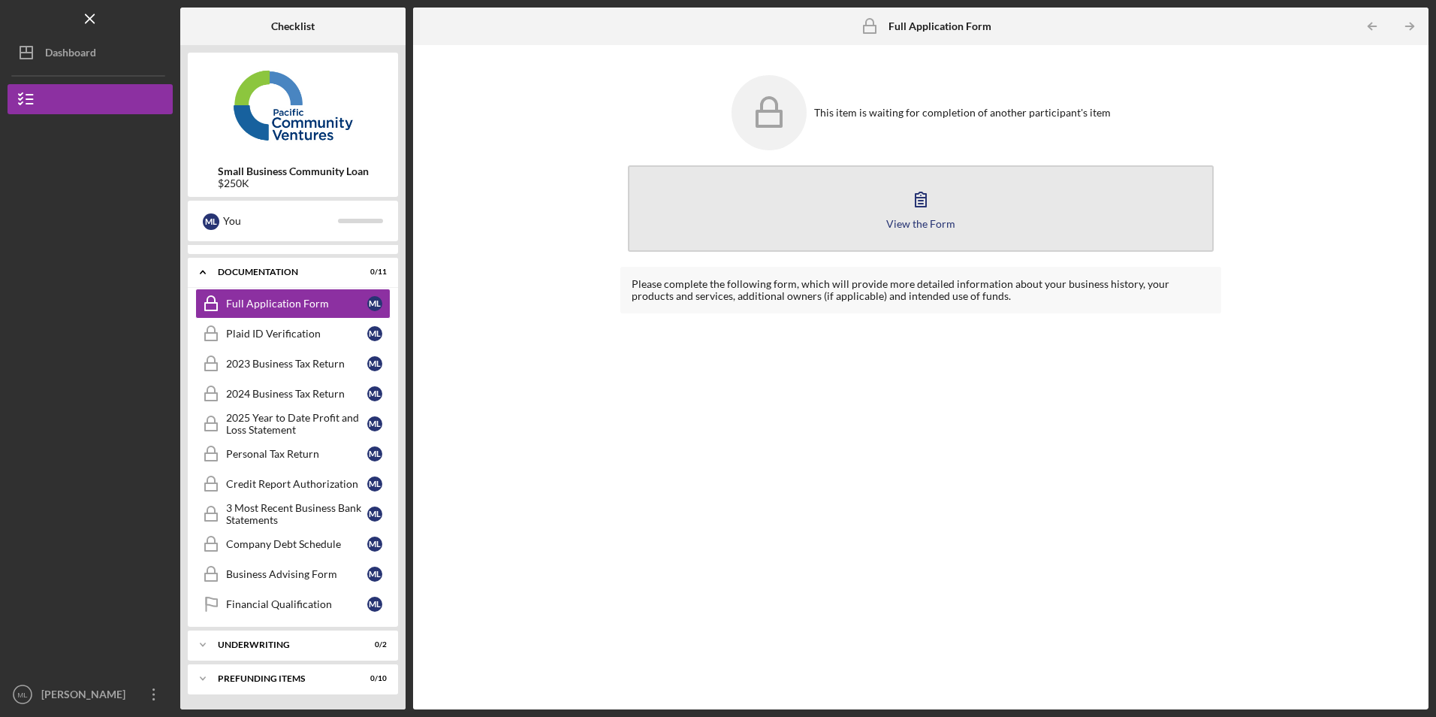
click at [755, 199] on button "View the Form Form" at bounding box center [920, 208] width 585 height 86
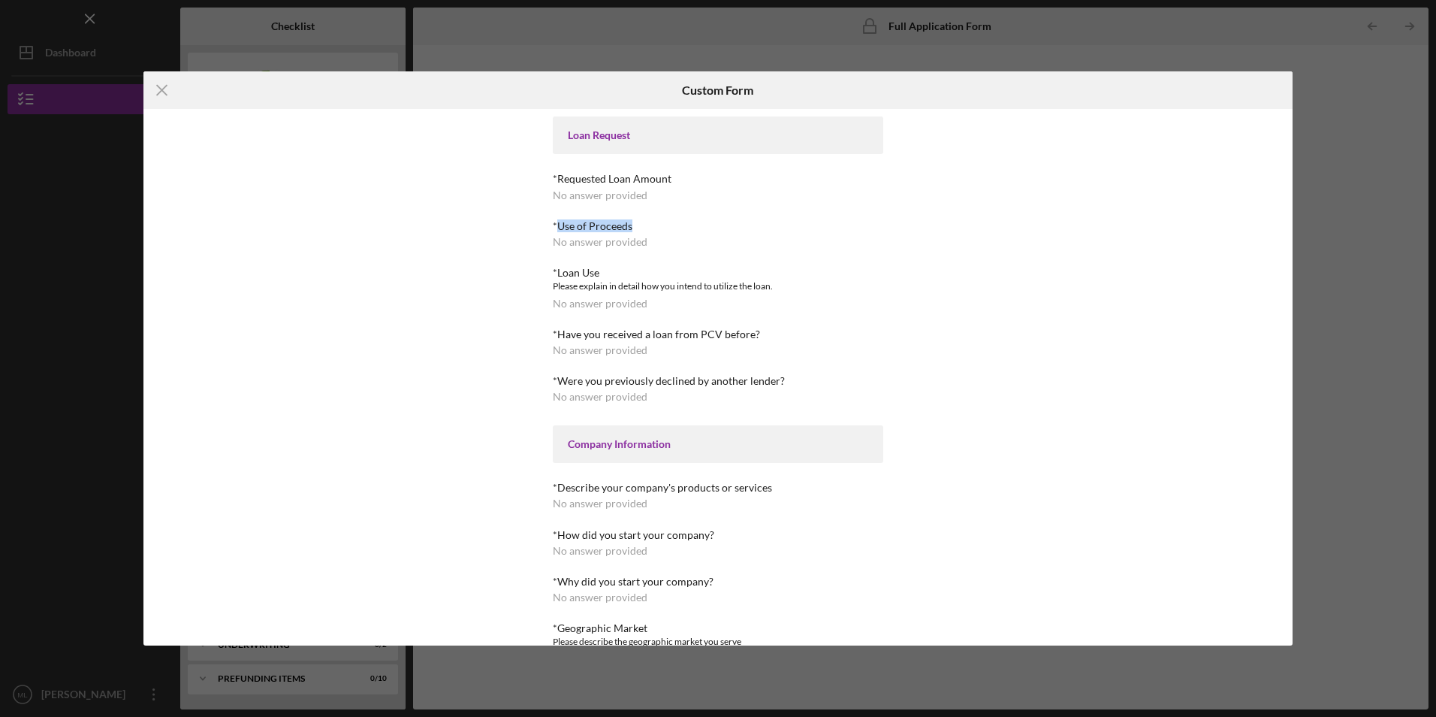
drag, startPoint x: 553, startPoint y: 223, endPoint x: 644, endPoint y: 221, distance: 90.9
click at [644, 221] on div "*Use of Proceeds" at bounding box center [718, 226] width 331 height 12
drag, startPoint x: 644, startPoint y: 221, endPoint x: 575, endPoint y: 187, distance: 76.3
click at [575, 187] on div "*Requested Loan Amount No answer provided" at bounding box center [718, 187] width 331 height 28
drag, startPoint x: 555, startPoint y: 225, endPoint x: 648, endPoint y: 224, distance: 93.2
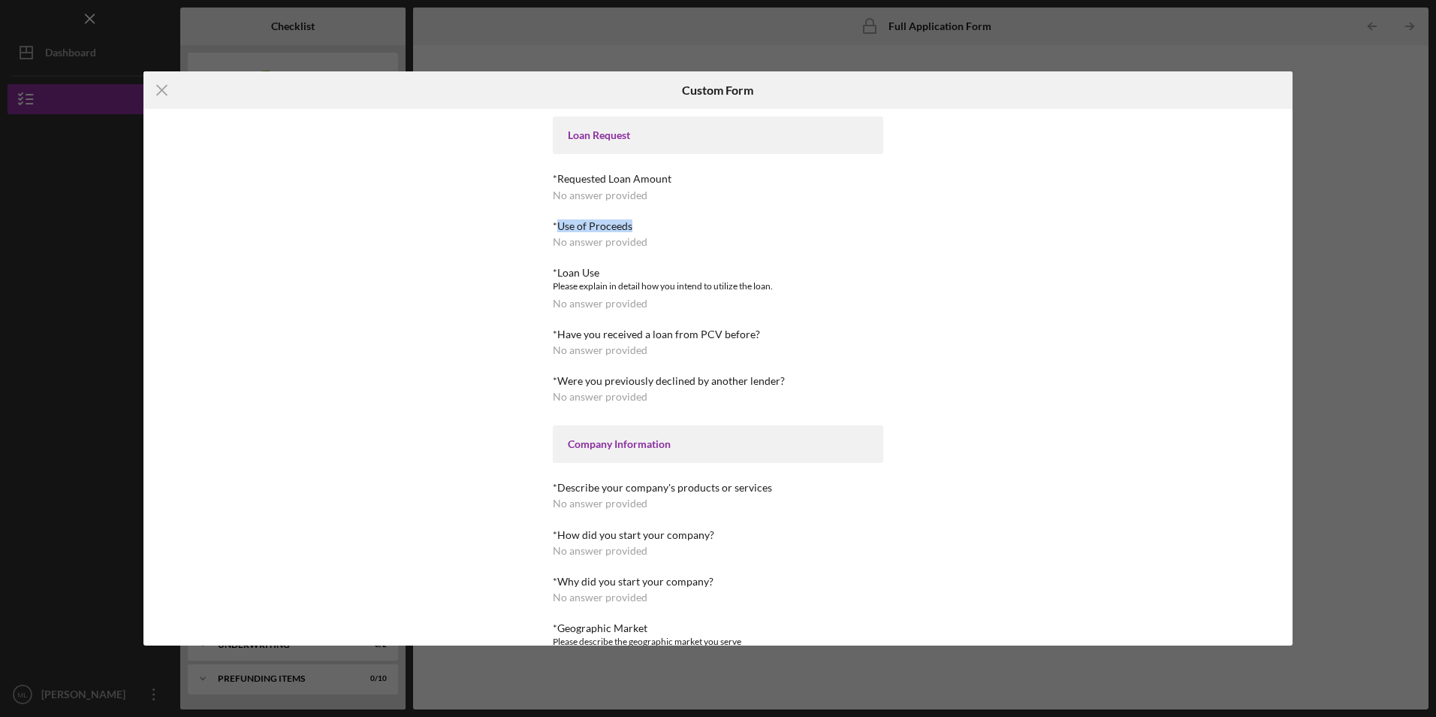
click at [648, 224] on div "*Use of Proceeds" at bounding box center [718, 226] width 331 height 12
copy div "Use of Proceeds"
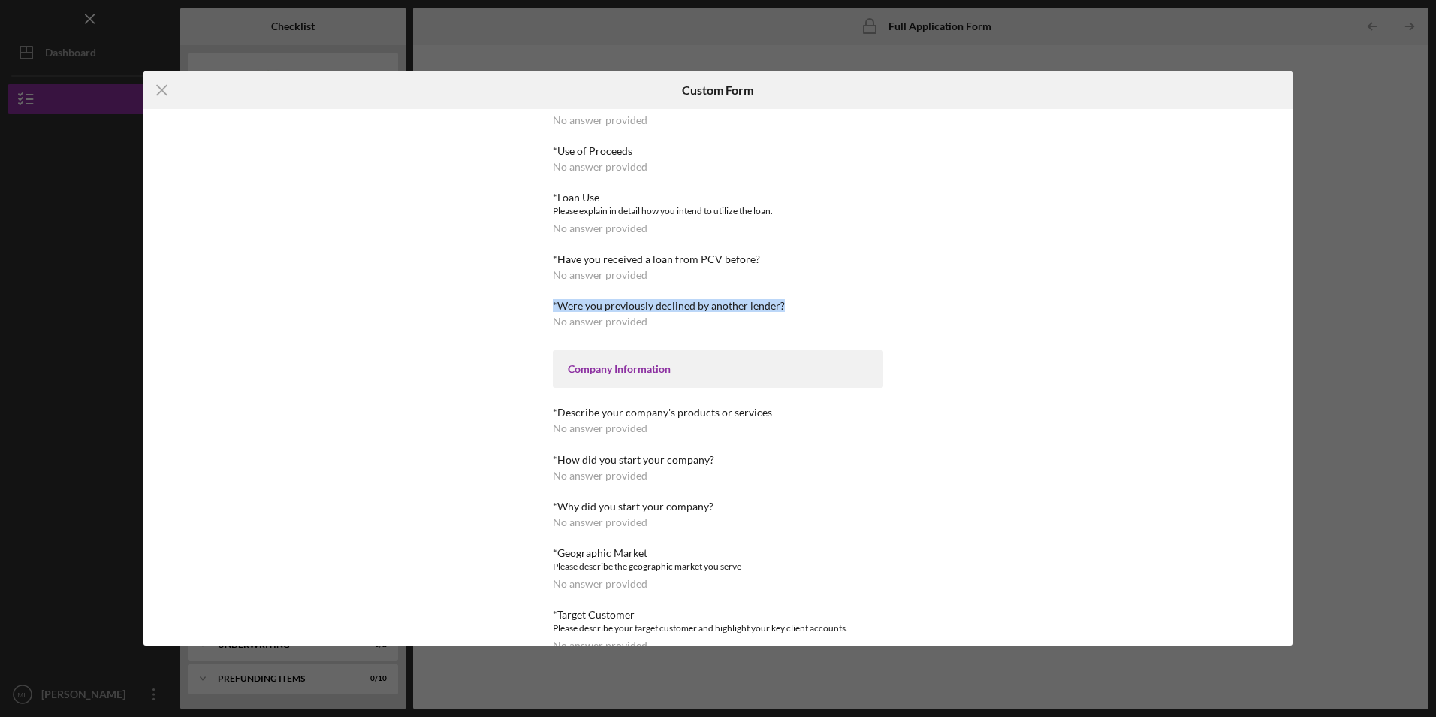
drag, startPoint x: 551, startPoint y: 306, endPoint x: 788, endPoint y: 307, distance: 236.7
click at [788, 307] on div "*Were you previously declined by another lender?" at bounding box center [718, 306] width 331 height 12
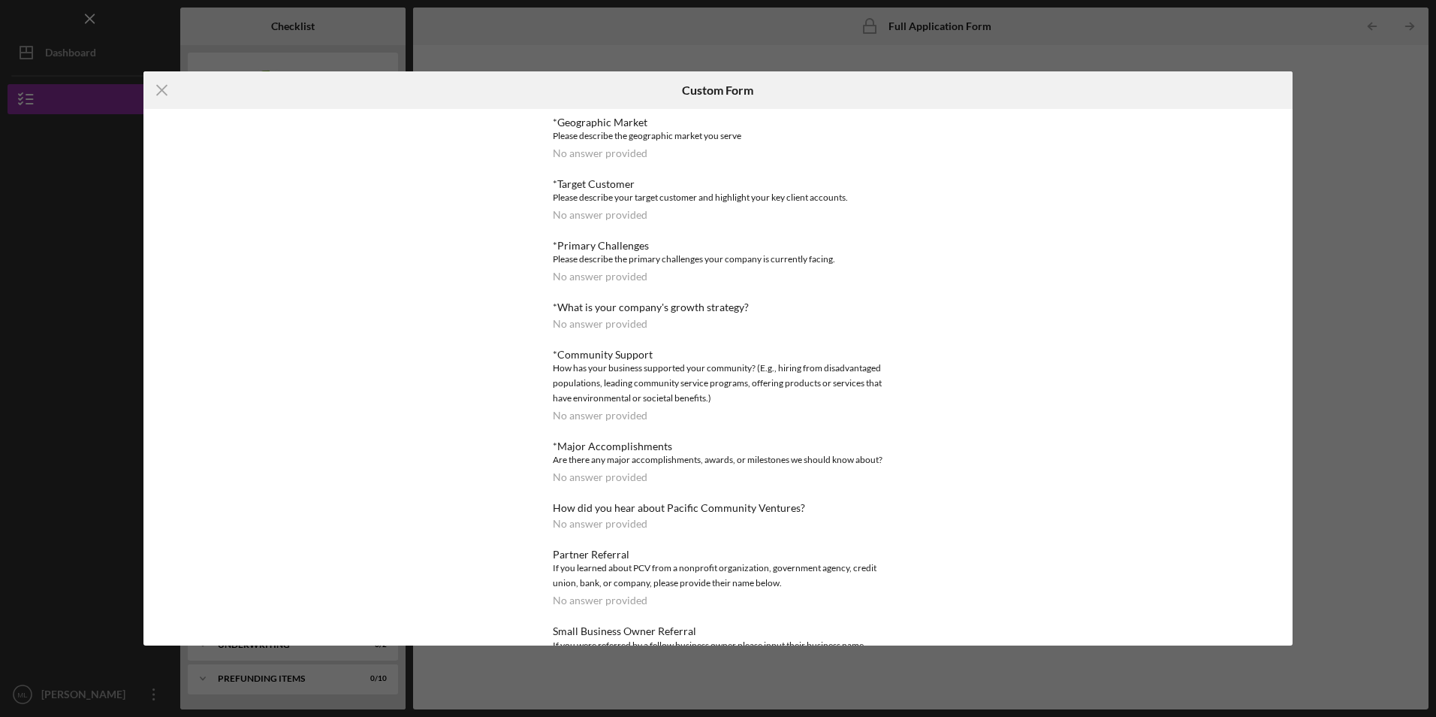
scroll to position [479, 0]
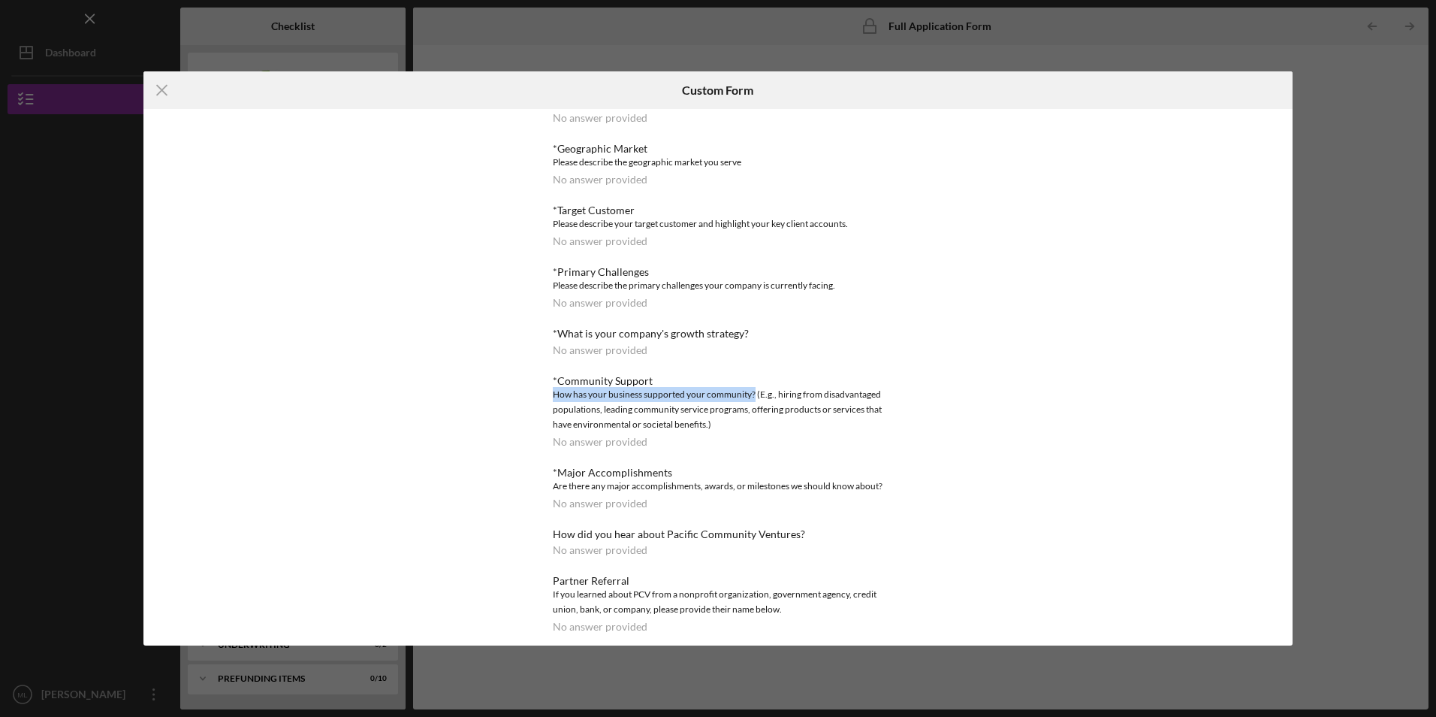
drag, startPoint x: 551, startPoint y: 392, endPoint x: 753, endPoint y: 390, distance: 201.4
click at [753, 390] on div "How has your business supported your community? (E.g., hiring from disadvantage…" at bounding box center [718, 409] width 331 height 45
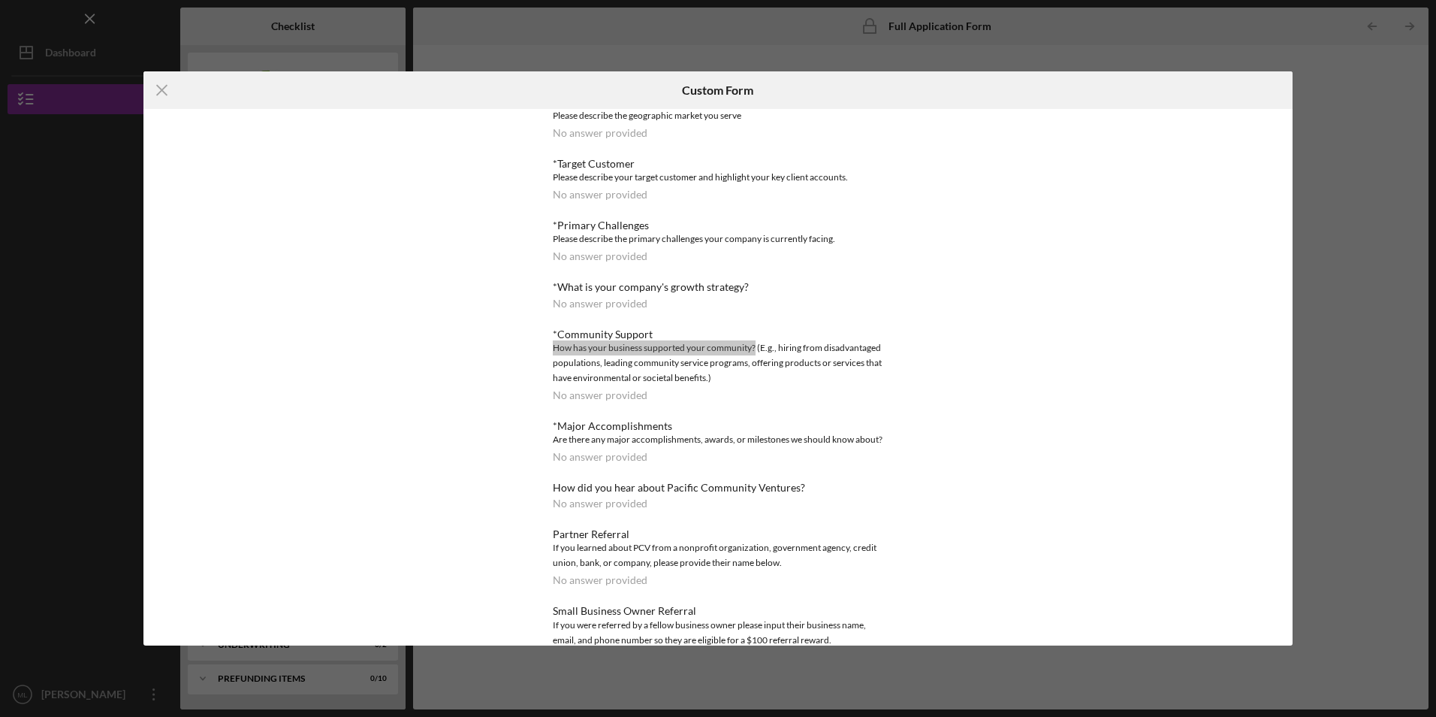
scroll to position [705, 0]
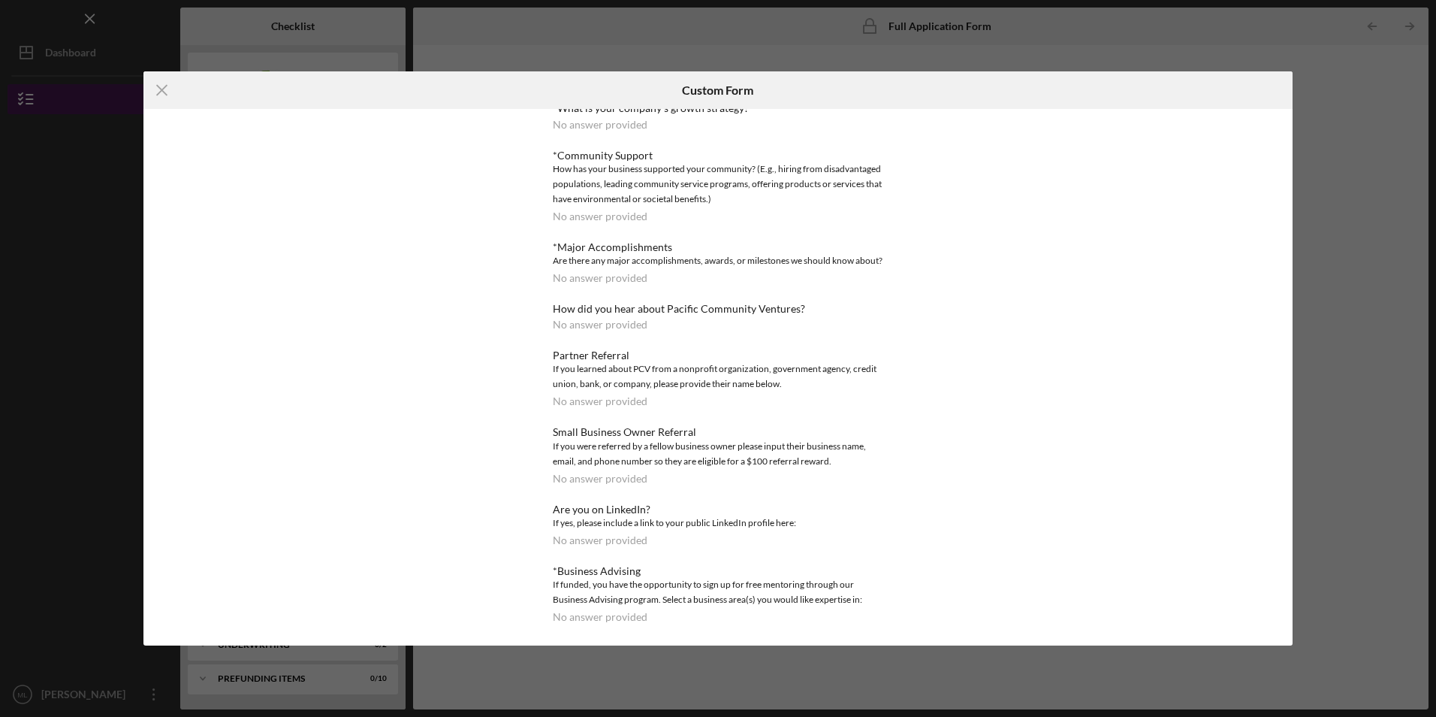
drag, startPoint x: 158, startPoint y: 90, endPoint x: 165, endPoint y: 98, distance: 11.2
click at [158, 90] on icon "Icon/Menu Close" at bounding box center [162, 90] width 38 height 38
